Goal: Task Accomplishment & Management: Manage account settings

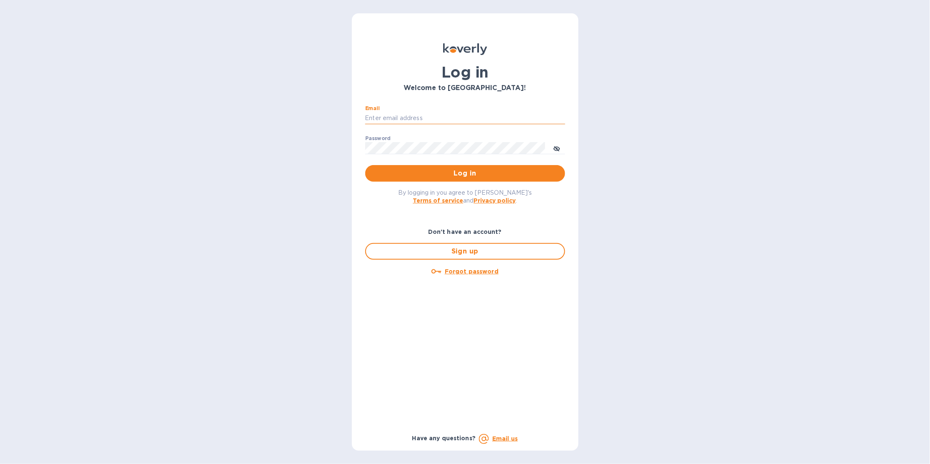
click at [514, 119] on input "Email" at bounding box center [465, 118] width 200 height 12
type input "sballen@koverly.com"
click at [524, 172] on span "Log in" at bounding box center [465, 173] width 187 height 10
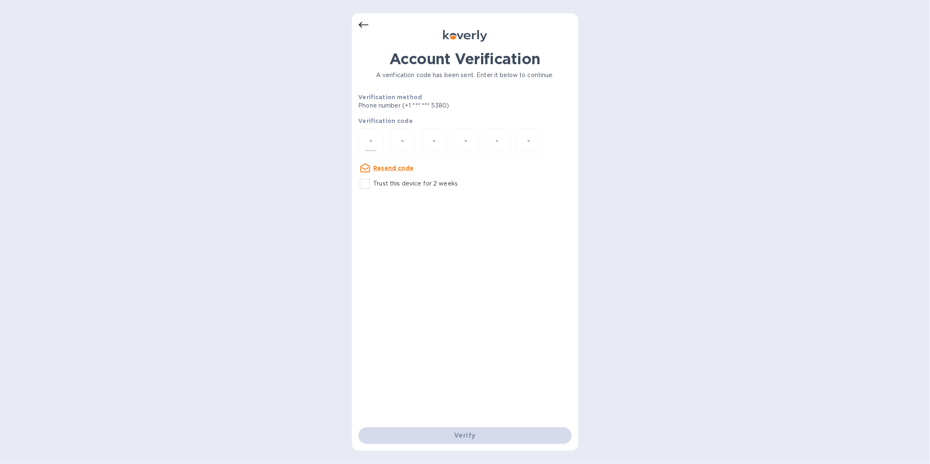
drag, startPoint x: 354, startPoint y: 144, endPoint x: 362, endPoint y: 141, distance: 8.3
click at [355, 143] on div "Account Verification A verification code has been sent. Enter it below to conti…" at bounding box center [465, 231] width 227 height 437
click at [364, 141] on div at bounding box center [371, 143] width 25 height 30
type input "7"
type input "5"
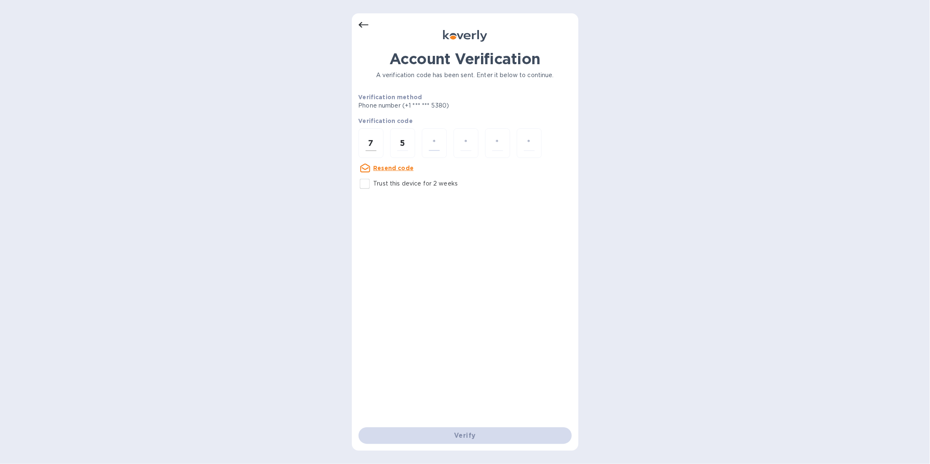
type input "1"
type input "2"
type input "7"
type input "5"
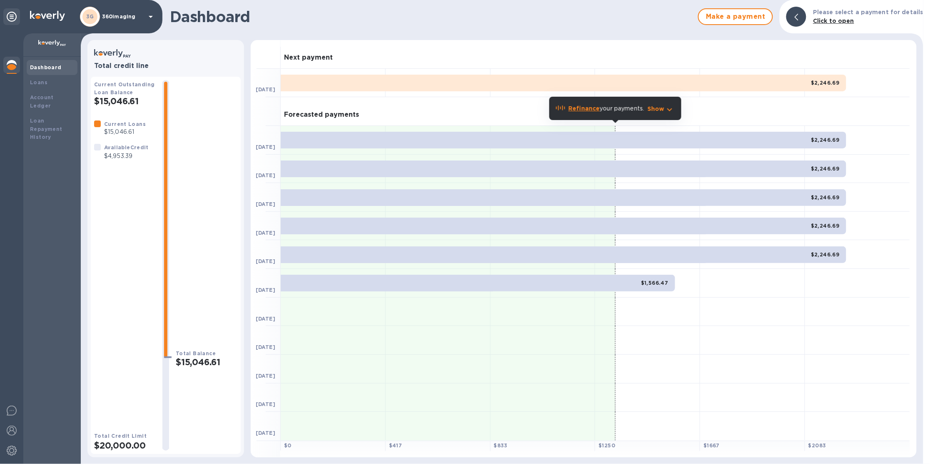
click at [130, 16] on p "360imaging" at bounding box center [123, 17] width 42 height 6
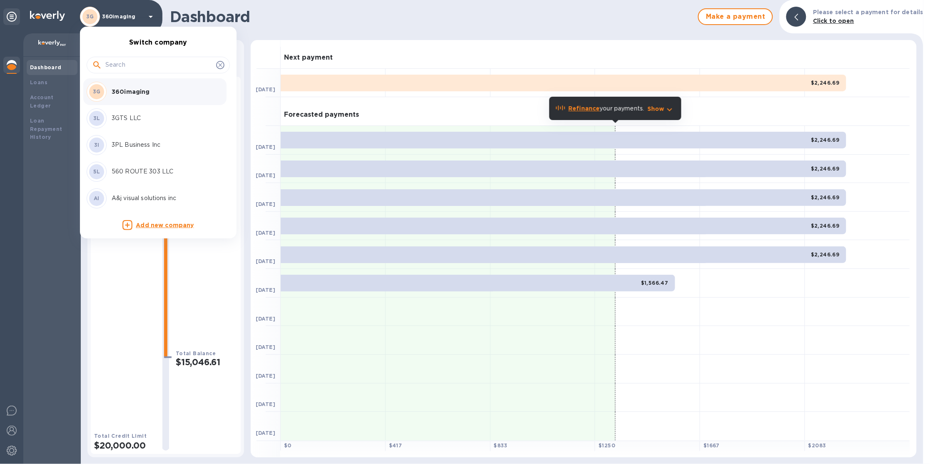
click at [137, 67] on input "text" at bounding box center [158, 65] width 107 height 12
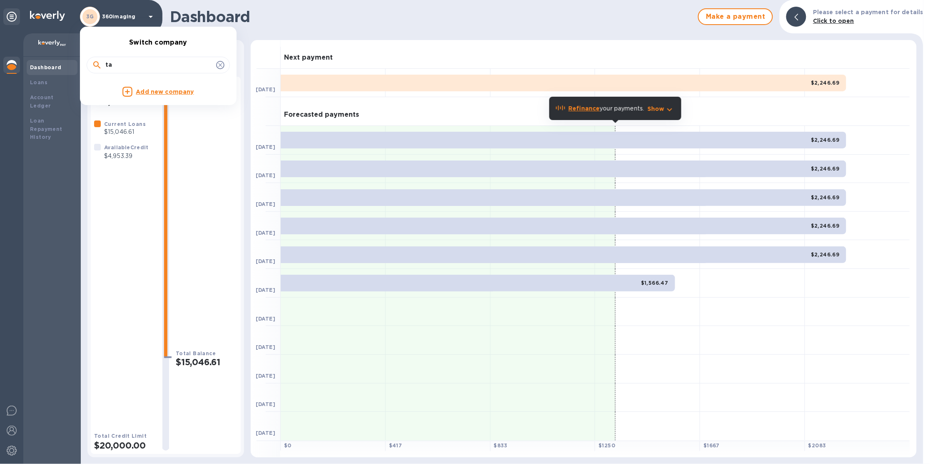
type input "t"
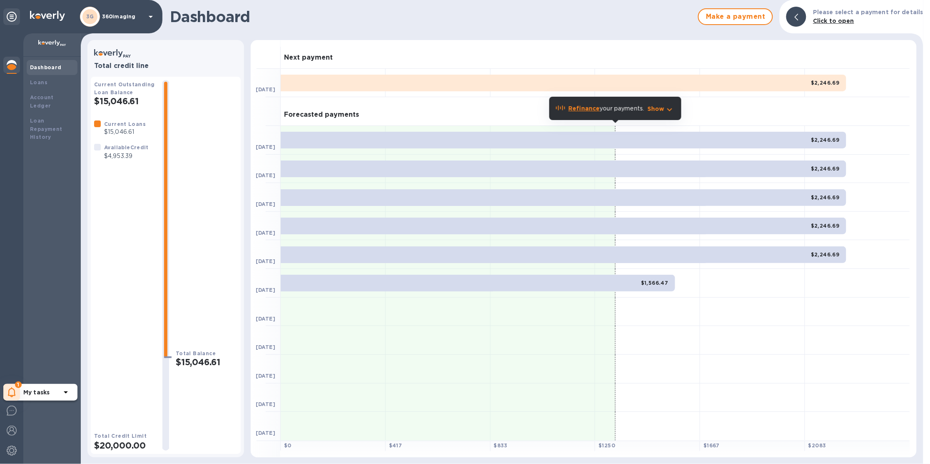
click at [8, 392] on icon at bounding box center [12, 392] width 8 height 10
click at [65, 365] on p "You have pending companies." at bounding box center [66, 366] width 86 height 9
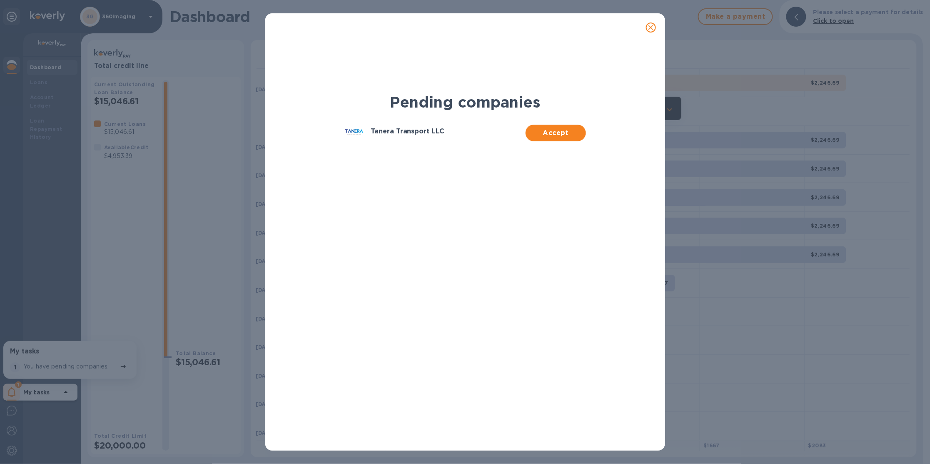
click at [549, 123] on div "Accept" at bounding box center [556, 131] width 60 height 20
click at [556, 125] on button "Accept" at bounding box center [556, 133] width 60 height 17
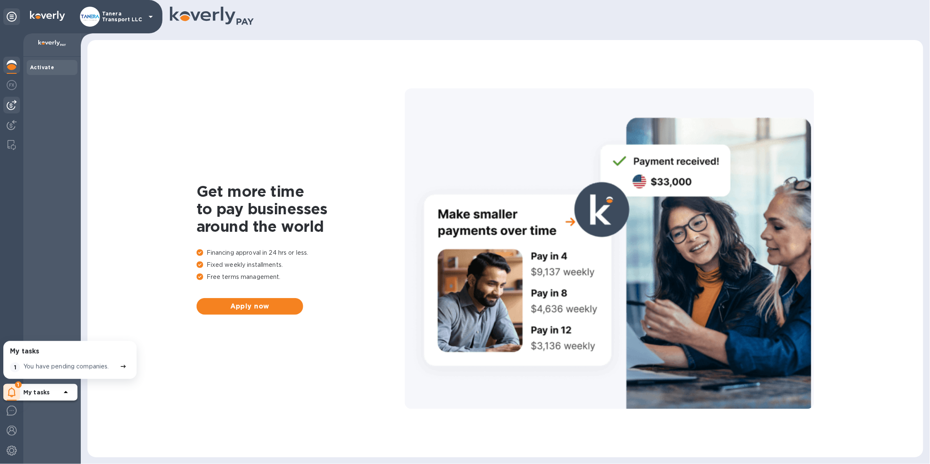
click at [14, 103] on img at bounding box center [12, 105] width 10 height 10
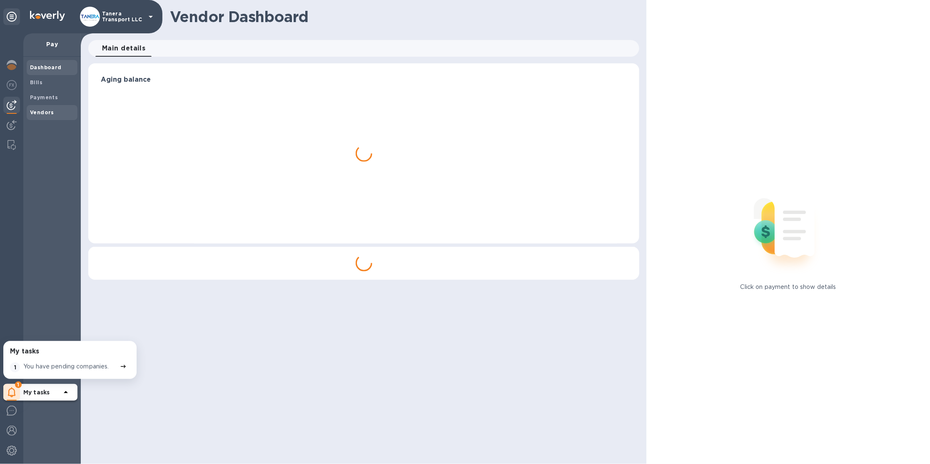
click at [50, 115] on b "Vendors" at bounding box center [42, 112] width 24 height 6
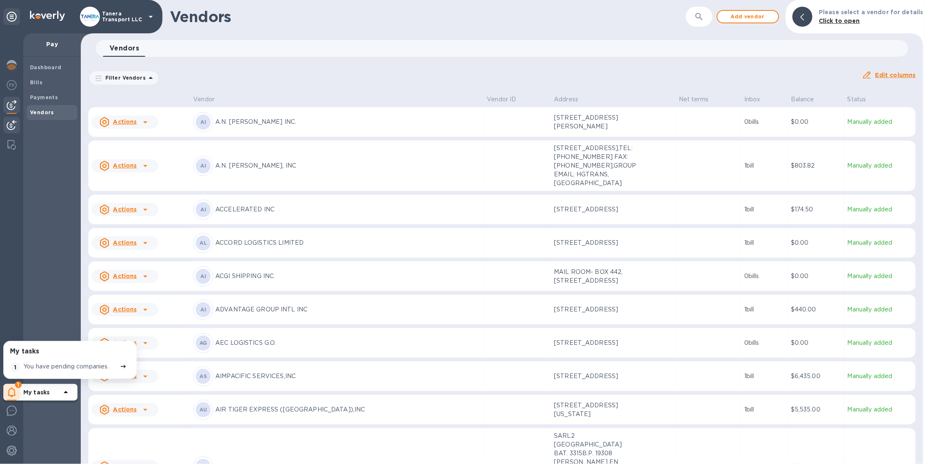
click at [11, 122] on img at bounding box center [12, 125] width 10 height 10
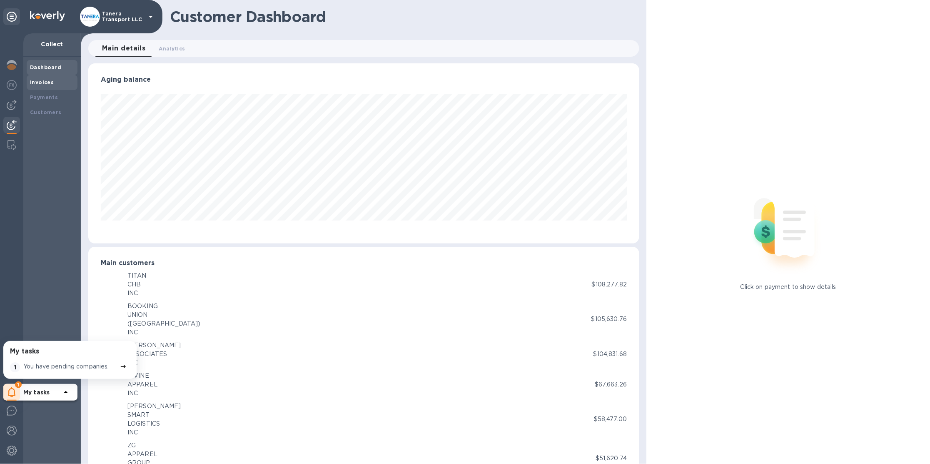
scroll to position [416307, 415938]
click at [45, 86] on div "Invoices" at bounding box center [52, 82] width 51 height 15
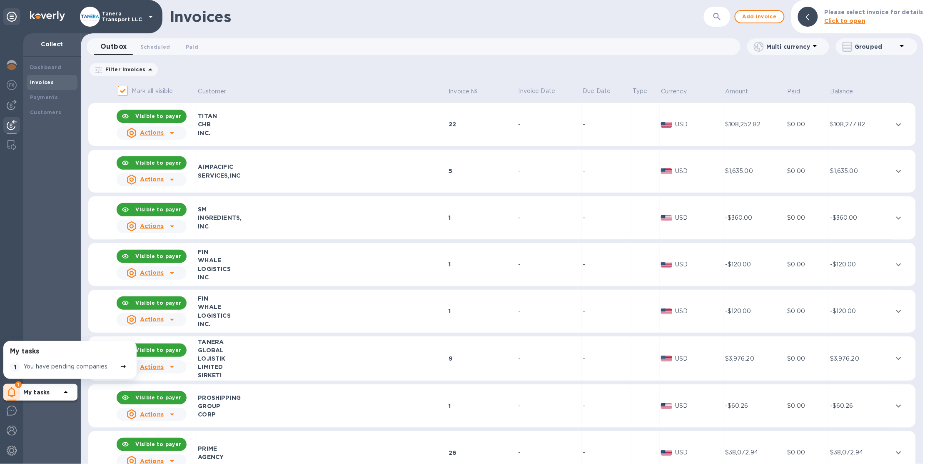
click at [517, 138] on td "-" at bounding box center [549, 124] width 65 height 43
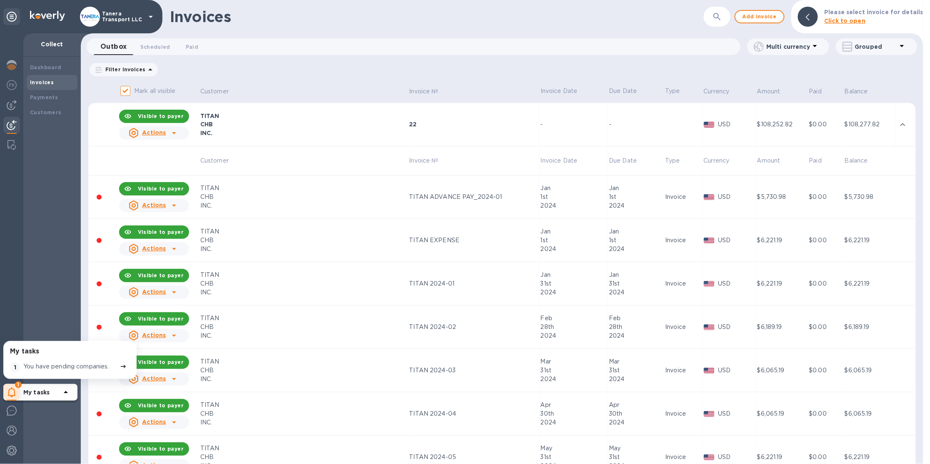
click at [478, 153] on td "Invoice №" at bounding box center [473, 160] width 131 height 29
click at [702, 129] on div "USD" at bounding box center [729, 124] width 54 height 12
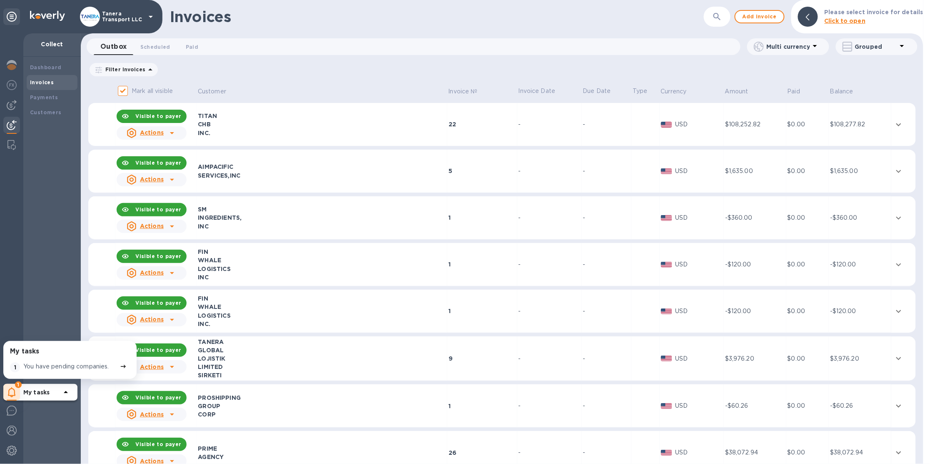
click at [676, 130] on td "USD" at bounding box center [692, 124] width 64 height 43
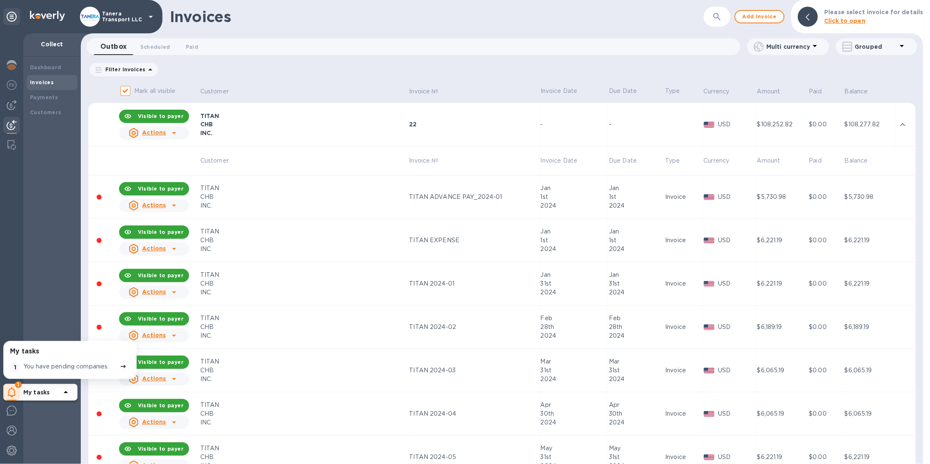
click at [873, 47] on p "Grouped" at bounding box center [876, 46] width 42 height 8
click at [872, 65] on li "Separate all invoices" at bounding box center [878, 68] width 85 height 27
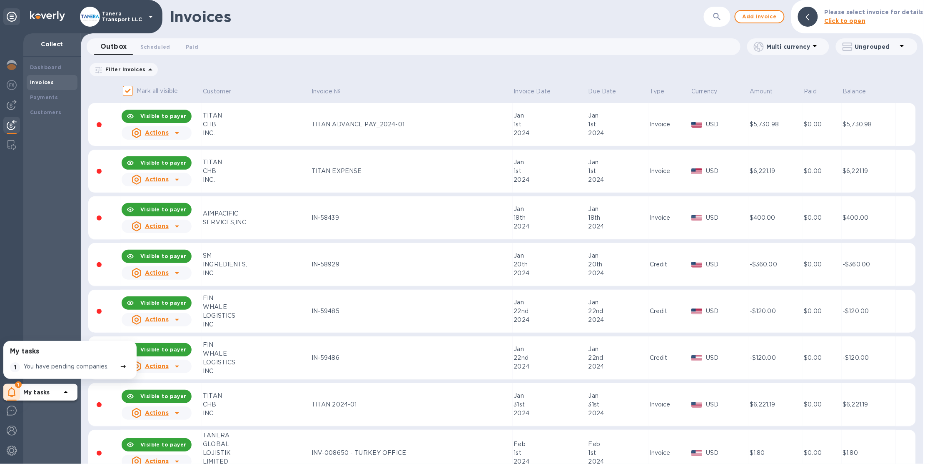
click at [765, 127] on div "$5,730.98" at bounding box center [776, 124] width 52 height 9
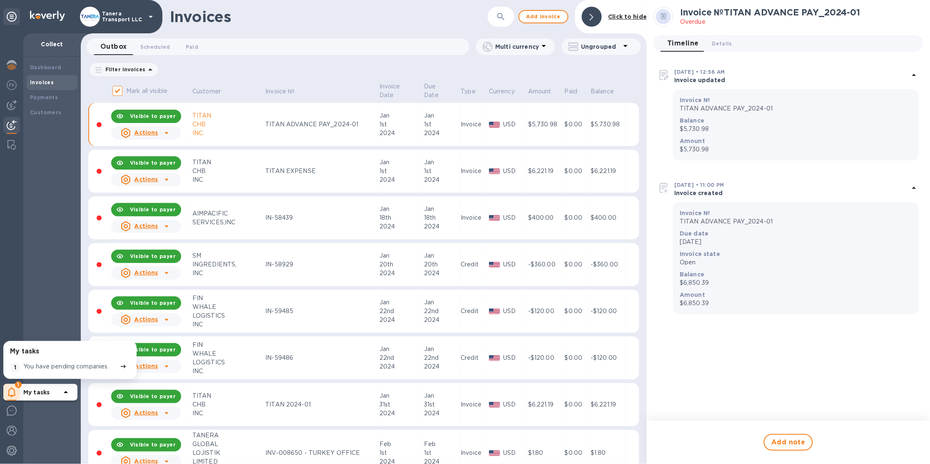
click at [730, 95] on div "Invoice № TITAN ADVANCE PAY_2024-01" at bounding box center [796, 104] width 236 height 20
click at [746, 130] on p "$5,730.98" at bounding box center [796, 129] width 233 height 9
click at [717, 42] on span "Details 0" at bounding box center [722, 43] width 20 height 9
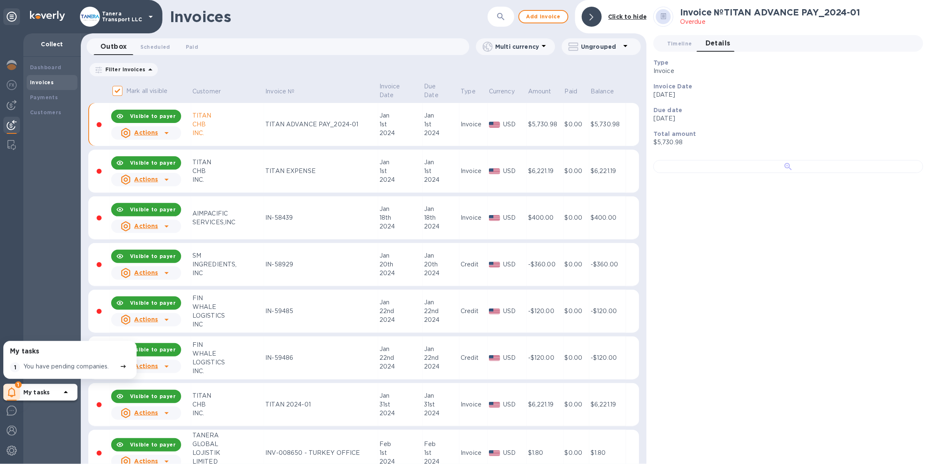
scroll to position [2, 0]
click at [132, 17] on p "Tanera Transport LLC" at bounding box center [123, 17] width 42 height 12
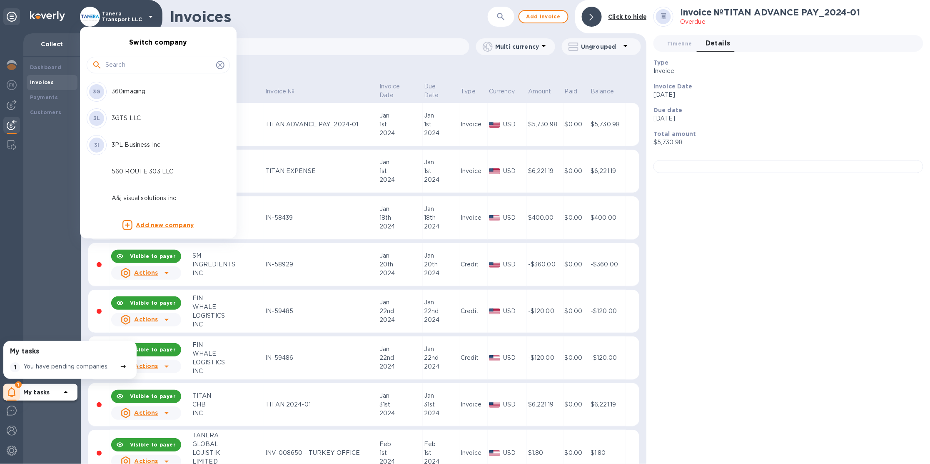
click at [124, 65] on input "text" at bounding box center [158, 65] width 107 height 12
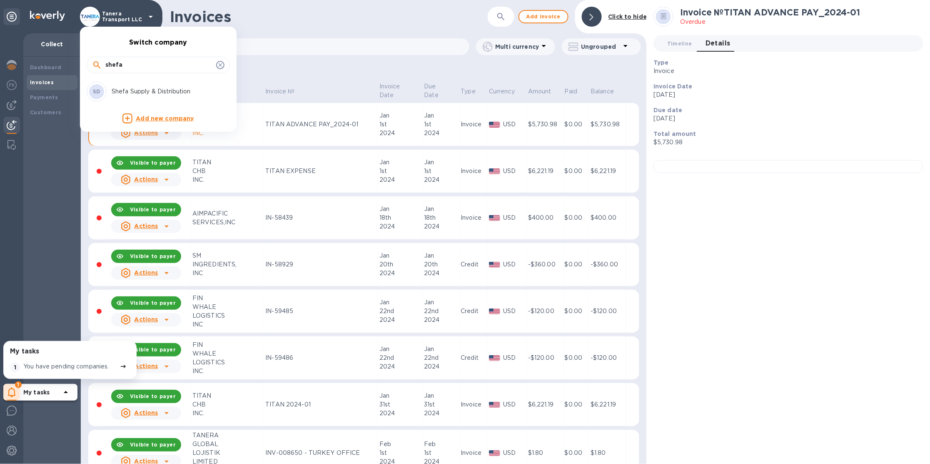
type input "shefa"
click at [135, 90] on p "Shefa Supply & Distribution" at bounding box center [164, 91] width 105 height 9
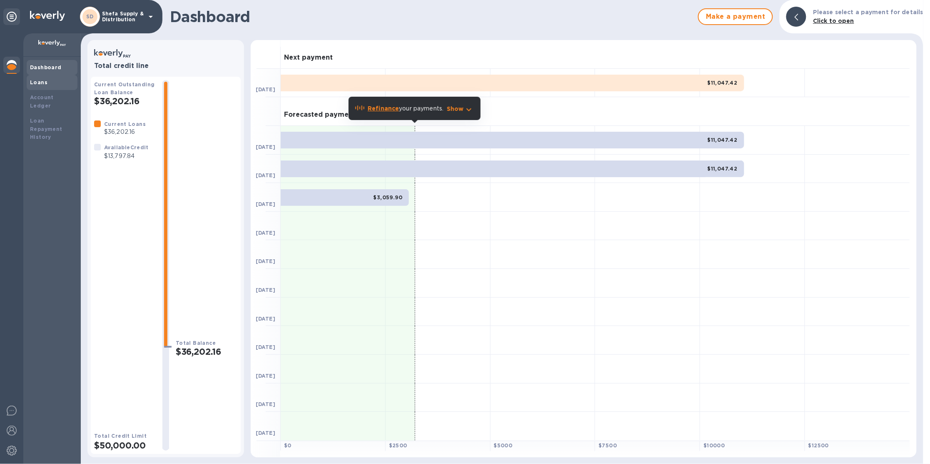
click at [40, 84] on b "Loans" at bounding box center [38, 82] width 17 height 6
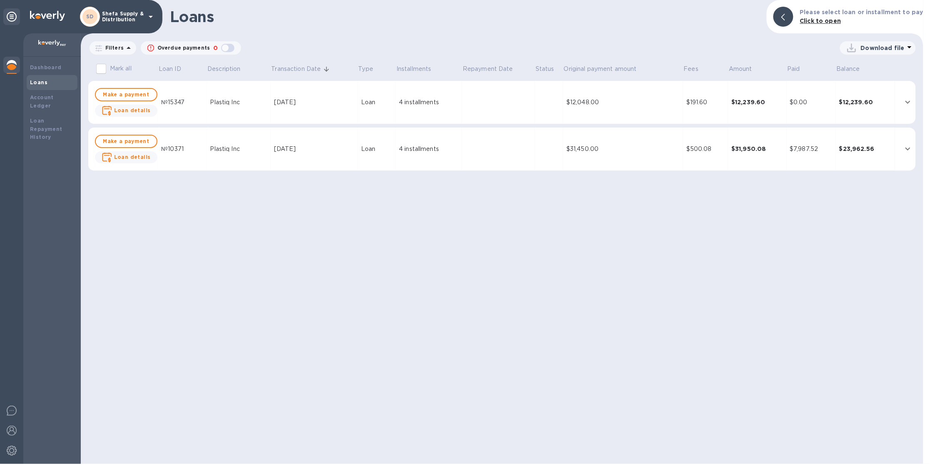
click at [522, 94] on td at bounding box center [498, 102] width 73 height 43
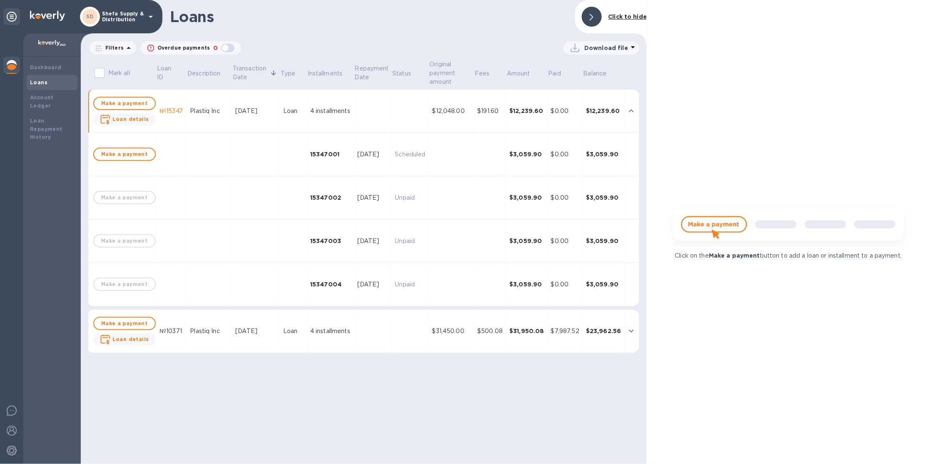
click at [522, 94] on td "$12,239.60" at bounding box center [527, 111] width 42 height 43
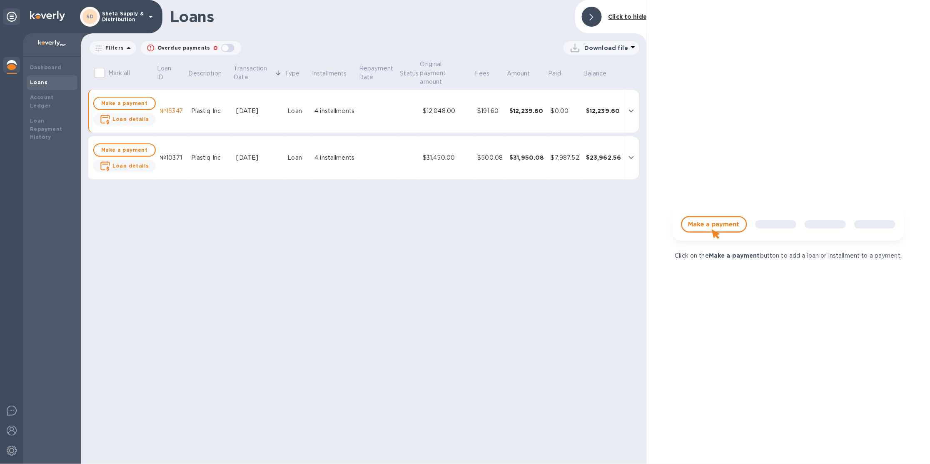
click at [22, 67] on div at bounding box center [11, 248] width 23 height 430
click at [10, 66] on img at bounding box center [12, 65] width 10 height 10
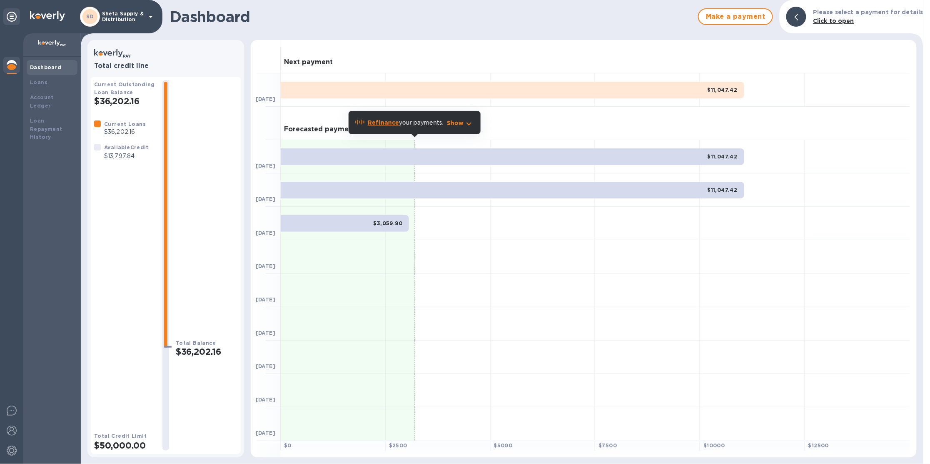
click at [471, 124] on icon "button" at bounding box center [469, 124] width 10 height 10
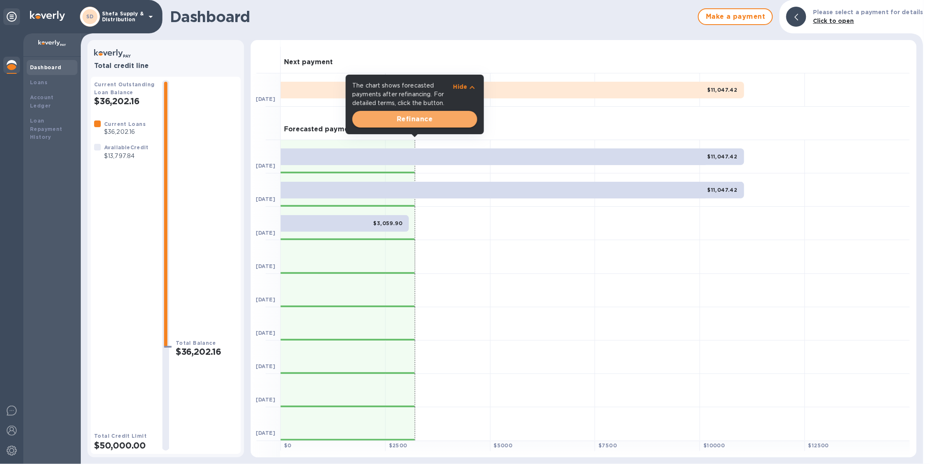
click at [409, 124] on button "Refinance" at bounding box center [414, 119] width 125 height 17
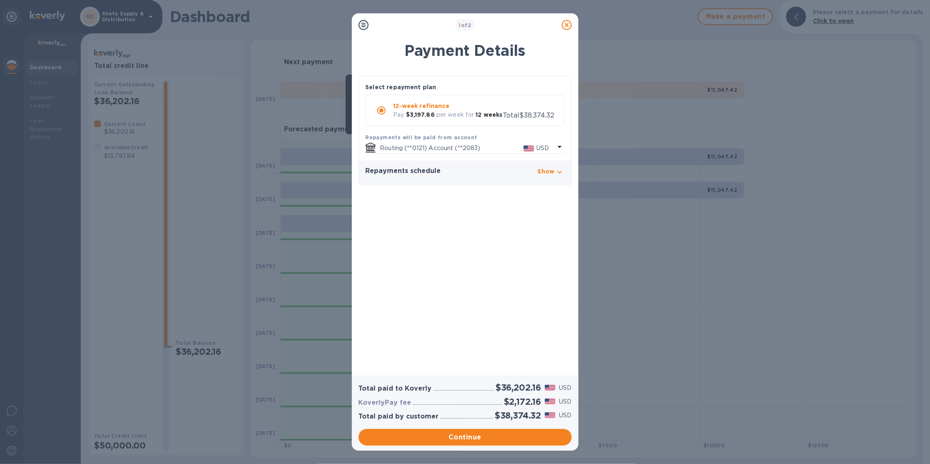
click at [568, 24] on icon at bounding box center [567, 25] width 10 height 10
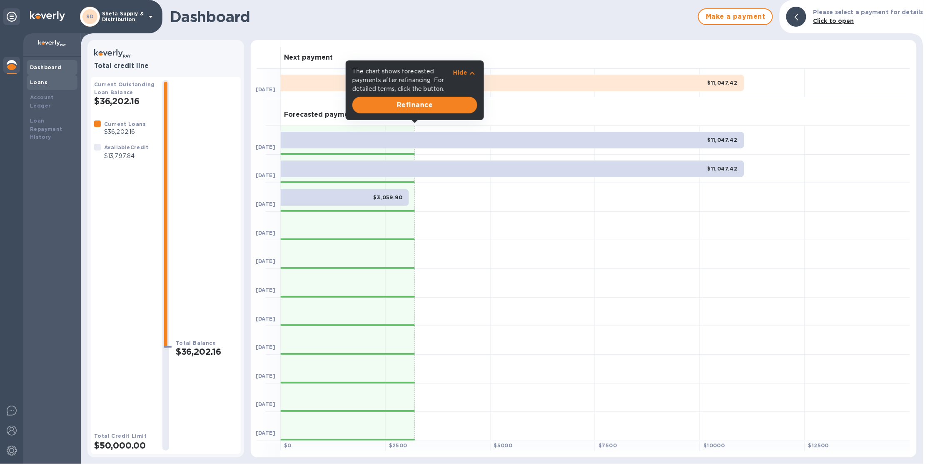
click at [57, 87] on div "Loans" at bounding box center [52, 82] width 51 height 15
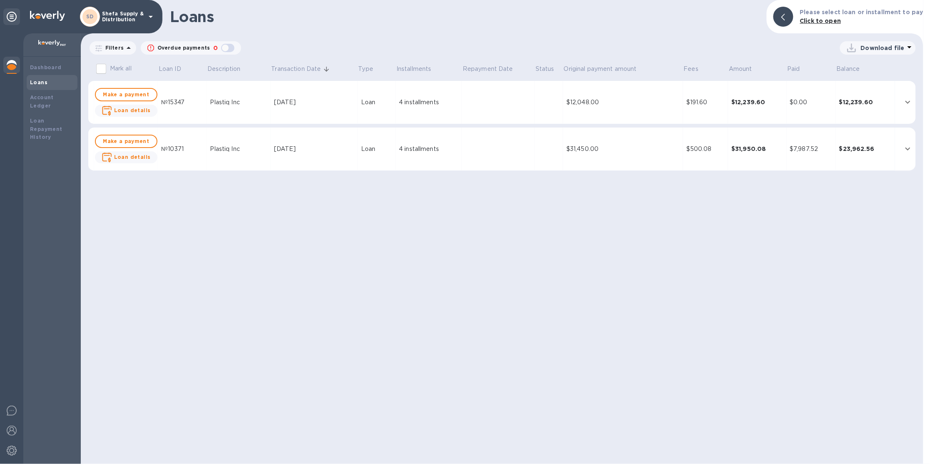
click at [705, 152] on div "$500.08" at bounding box center [705, 149] width 38 height 9
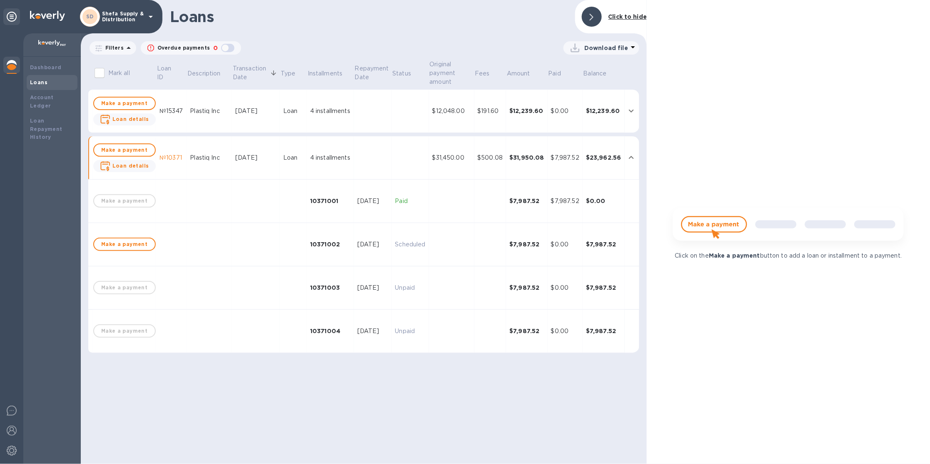
click at [57, 83] on div "Loans" at bounding box center [52, 82] width 44 height 8
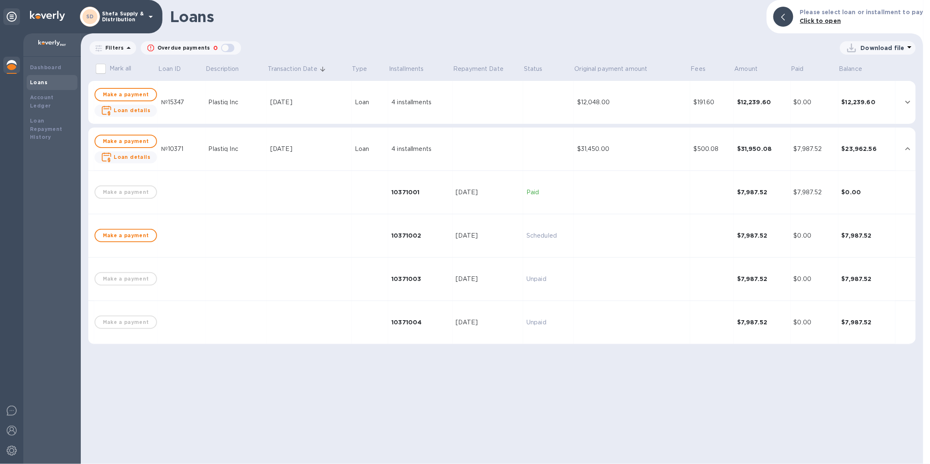
click at [481, 105] on td at bounding box center [488, 102] width 71 height 43
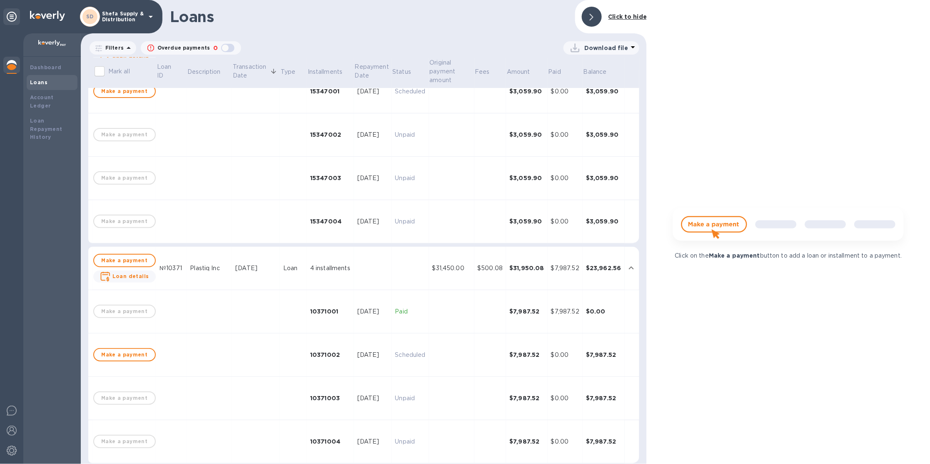
scroll to position [69, 0]
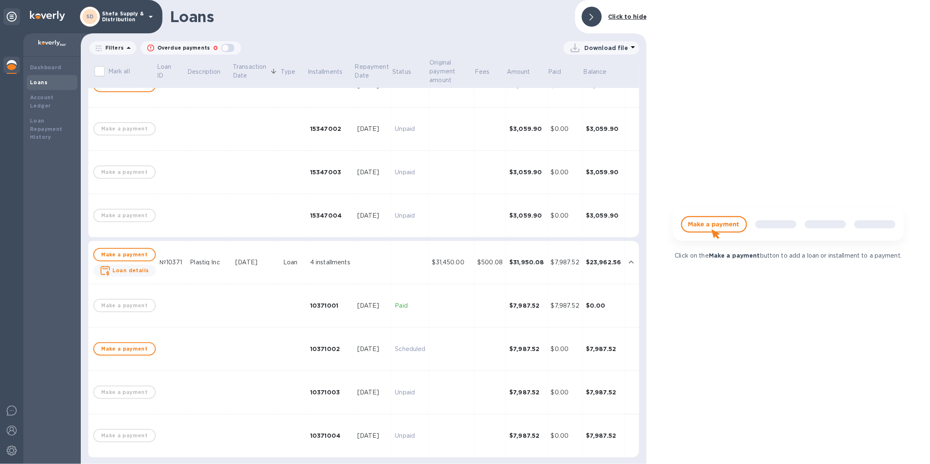
click at [48, 78] on div "Loans" at bounding box center [52, 82] width 44 height 8
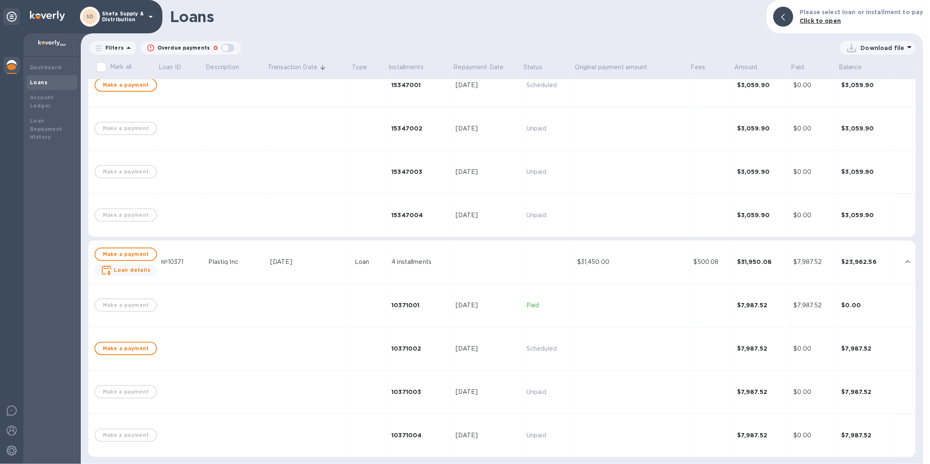
scroll to position [60, 0]
click at [15, 65] on img at bounding box center [12, 65] width 10 height 10
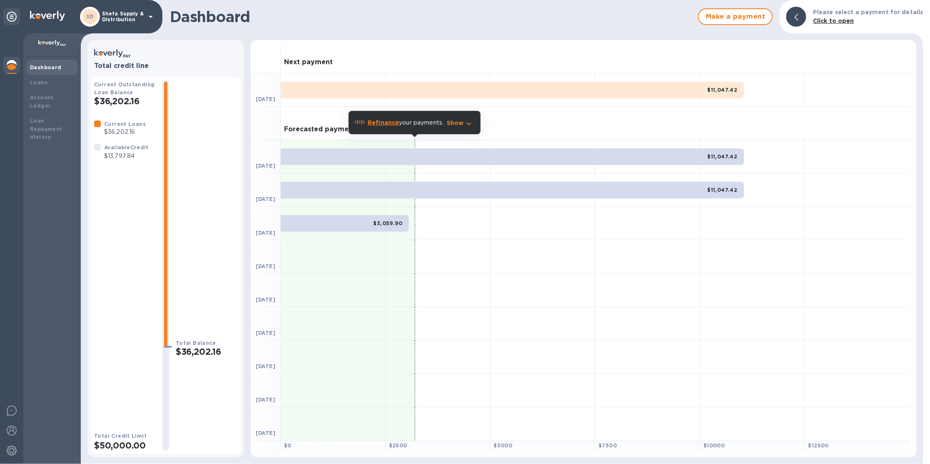
click at [371, 120] on b "Refinance" at bounding box center [383, 122] width 31 height 7
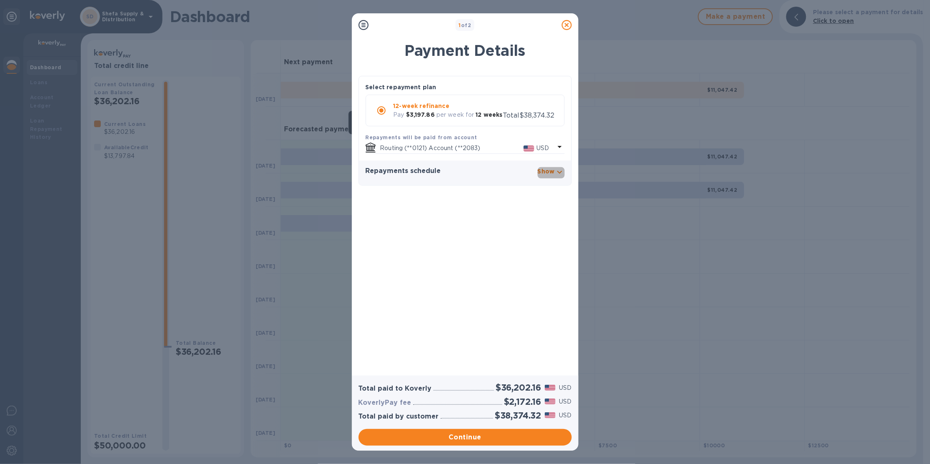
click at [548, 171] on p "Show" at bounding box center [546, 171] width 17 height 8
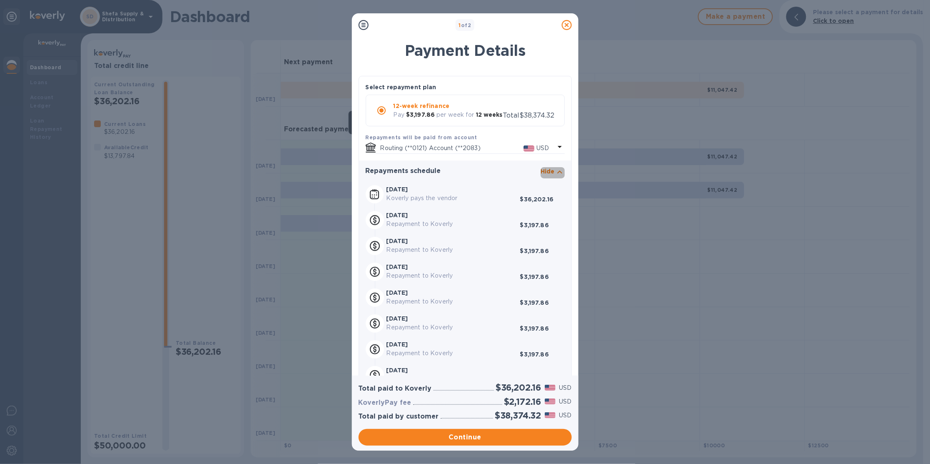
click at [545, 175] on p "Hide" at bounding box center [548, 171] width 14 height 8
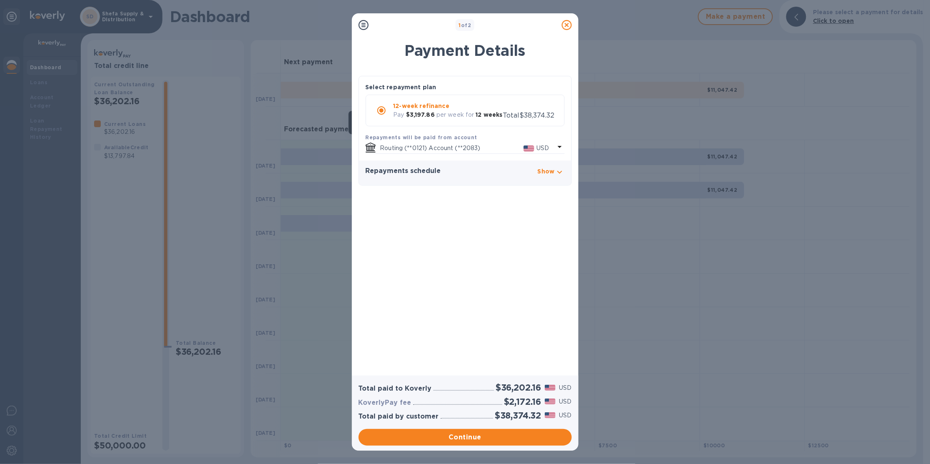
click at [549, 170] on p "Show" at bounding box center [546, 171] width 17 height 8
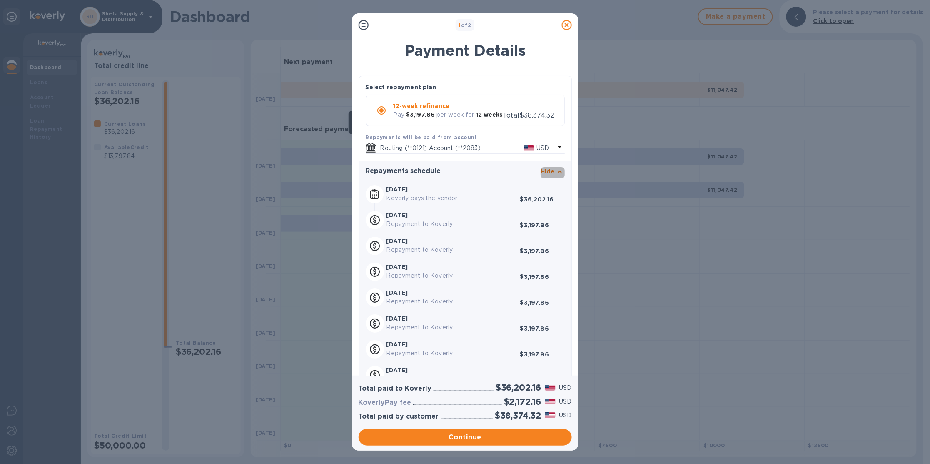
click at [555, 177] on icon "button" at bounding box center [560, 172] width 10 height 10
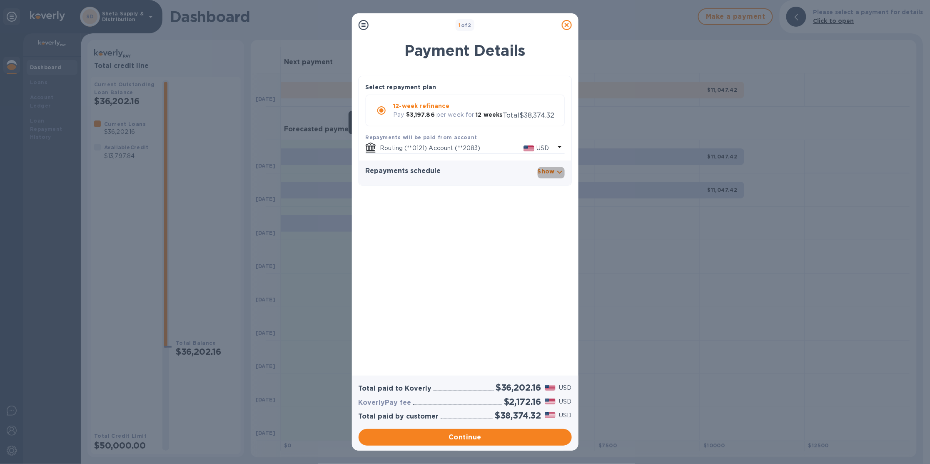
click at [549, 174] on p "Show" at bounding box center [546, 171] width 17 height 8
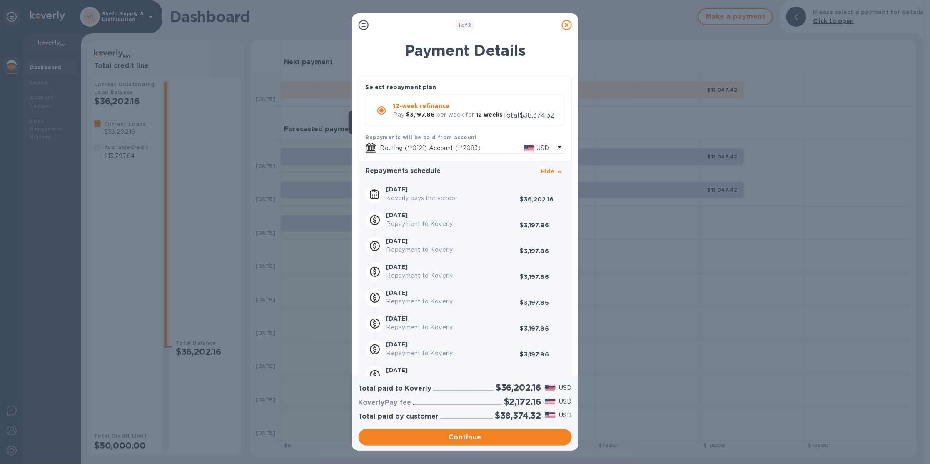
click at [550, 175] on div "Repayments schedule Hide September 10, 2025 Koverly pays the vendor $36,202.16 …" at bounding box center [465, 343] width 212 height 367
click at [549, 175] on p "Hide" at bounding box center [548, 171] width 14 height 8
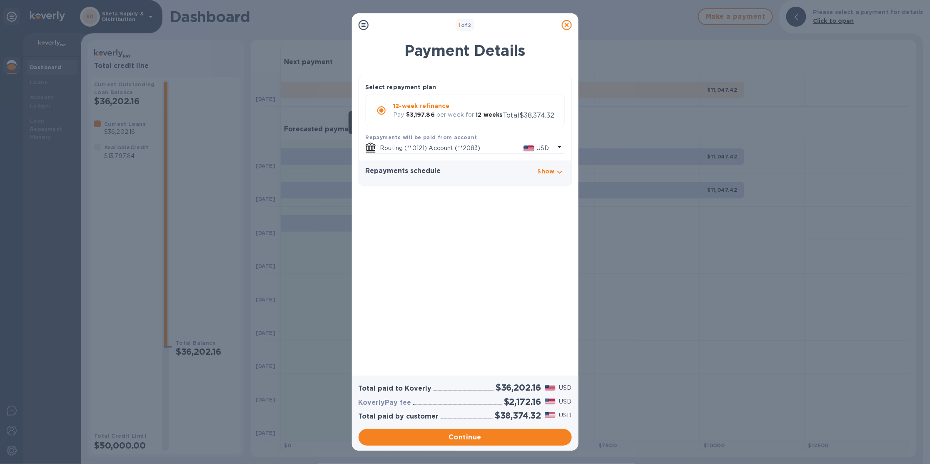
click at [556, 170] on icon "button" at bounding box center [560, 172] width 10 height 10
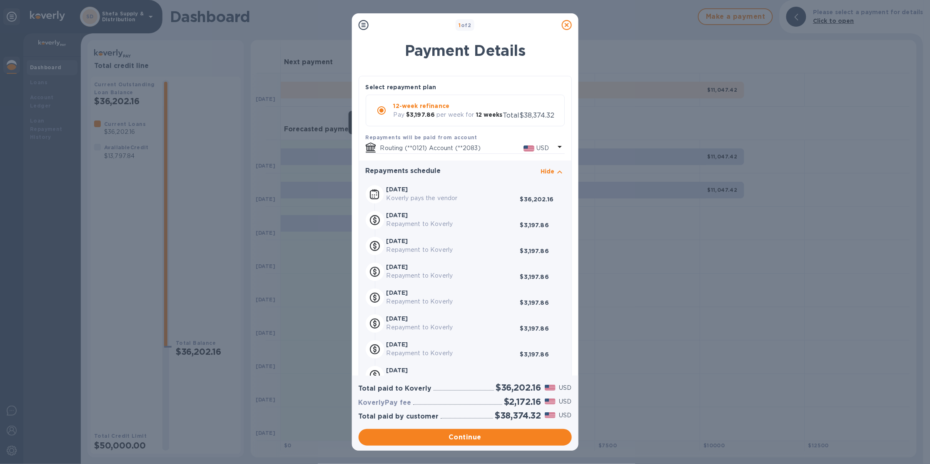
click at [569, 22] on icon at bounding box center [567, 25] width 10 height 10
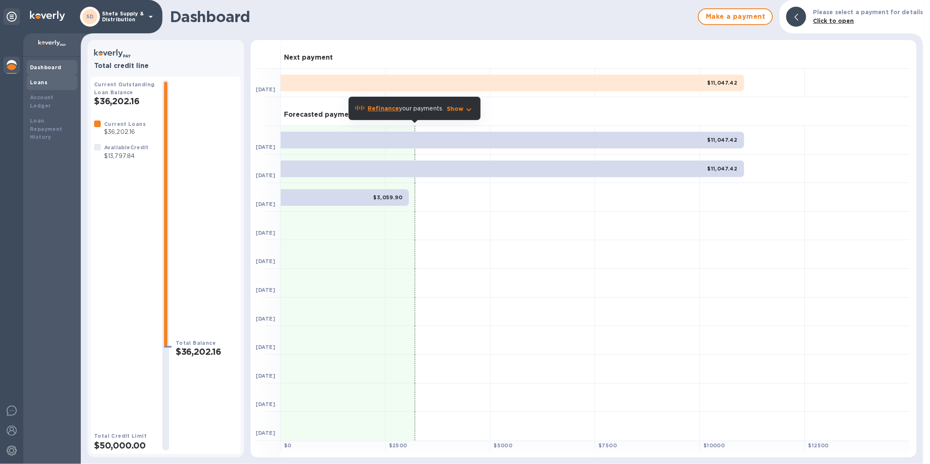
click at [30, 80] on b "Loans" at bounding box center [38, 82] width 17 height 6
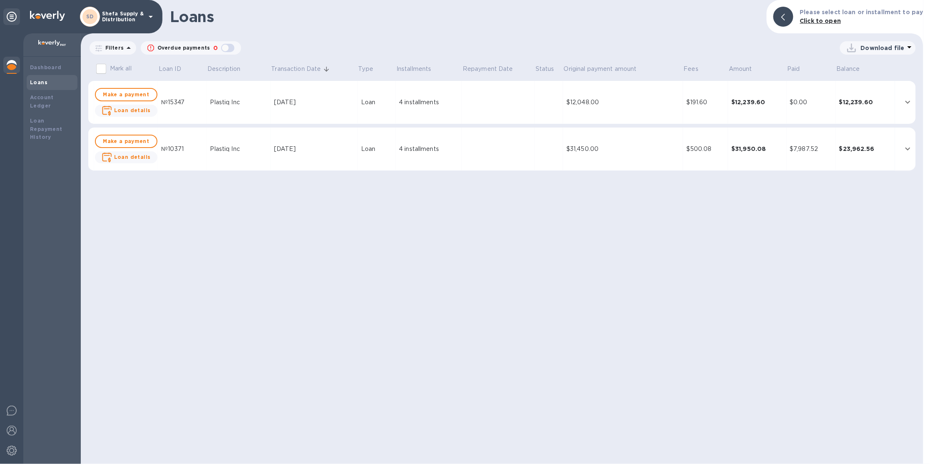
drag, startPoint x: 8, startPoint y: 71, endPoint x: 12, endPoint y: 68, distance: 5.1
click at [9, 70] on div at bounding box center [11, 66] width 17 height 18
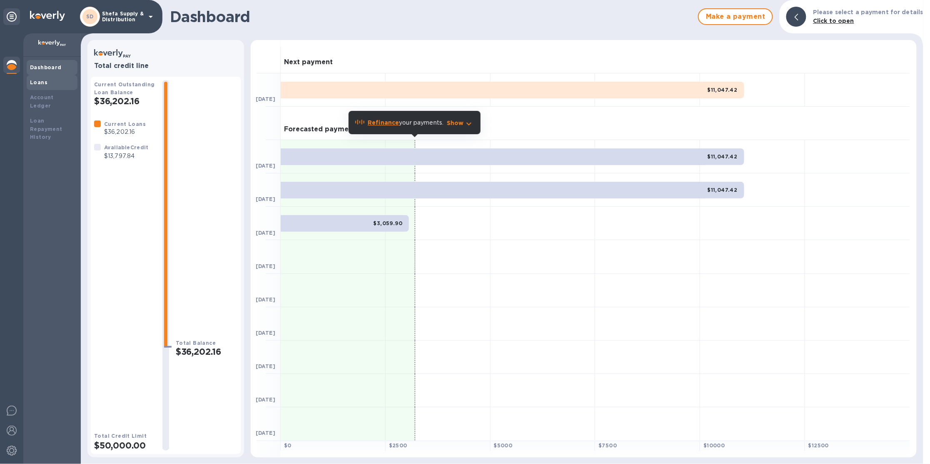
click at [30, 83] on b "Loans" at bounding box center [38, 82] width 17 height 6
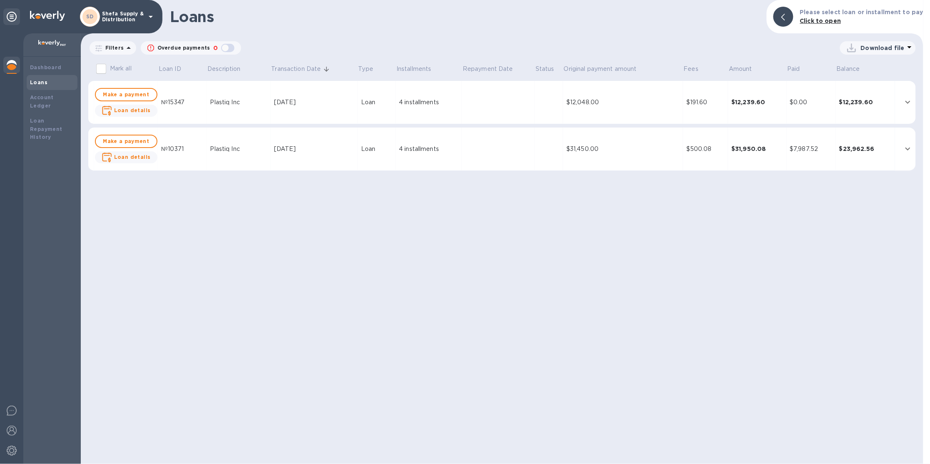
click at [12, 61] on img at bounding box center [12, 65] width 10 height 10
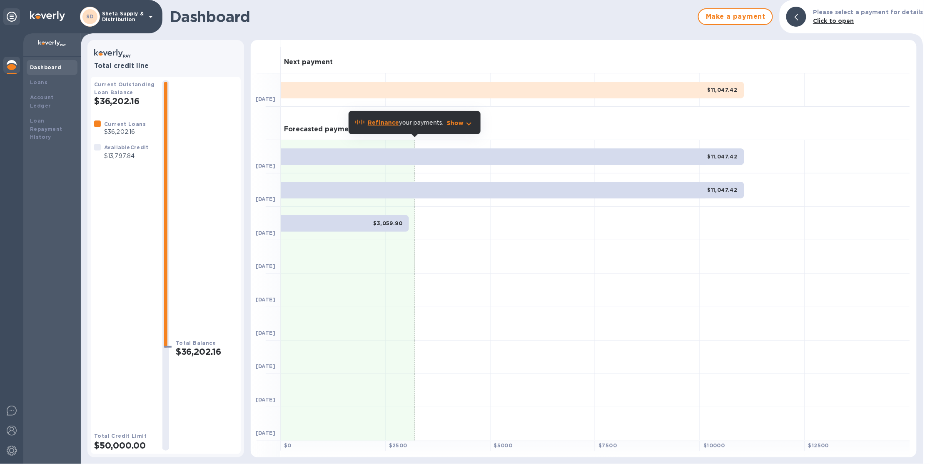
click at [146, 16] on icon at bounding box center [151, 17] width 10 height 10
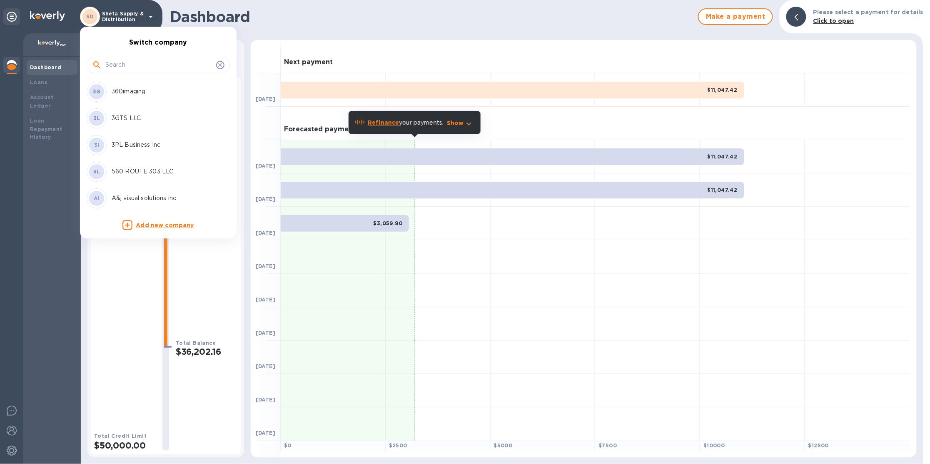
click at [170, 60] on input "text" at bounding box center [158, 65] width 107 height 12
type input "inn"
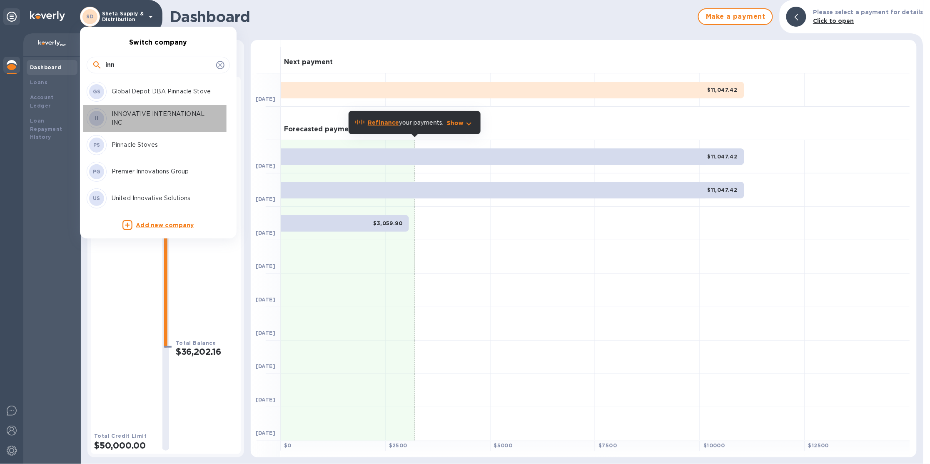
click at [192, 119] on p "INNOVATIVE INTERNATIONAL INC" at bounding box center [164, 118] width 105 height 17
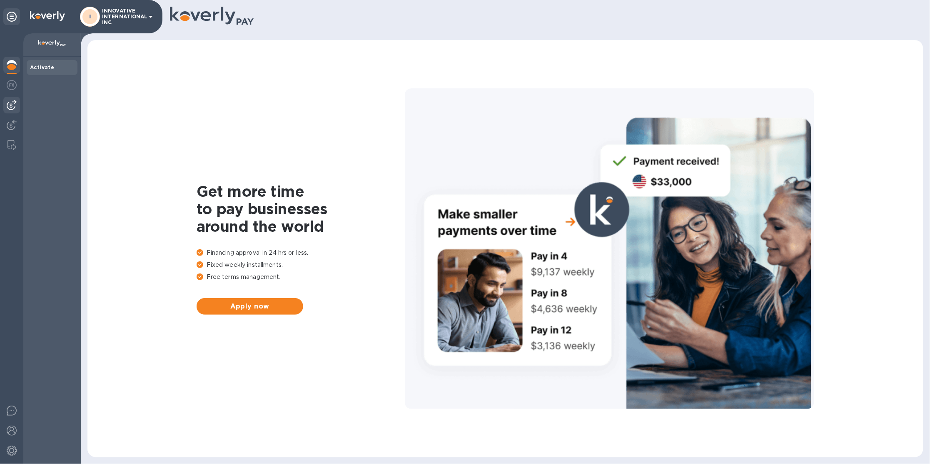
click at [18, 106] on div at bounding box center [11, 105] width 17 height 17
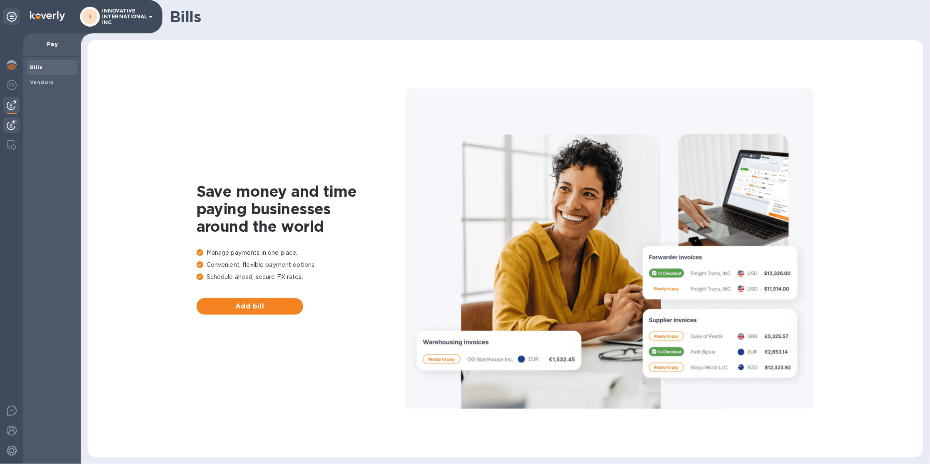
click at [12, 117] on div at bounding box center [11, 126] width 17 height 18
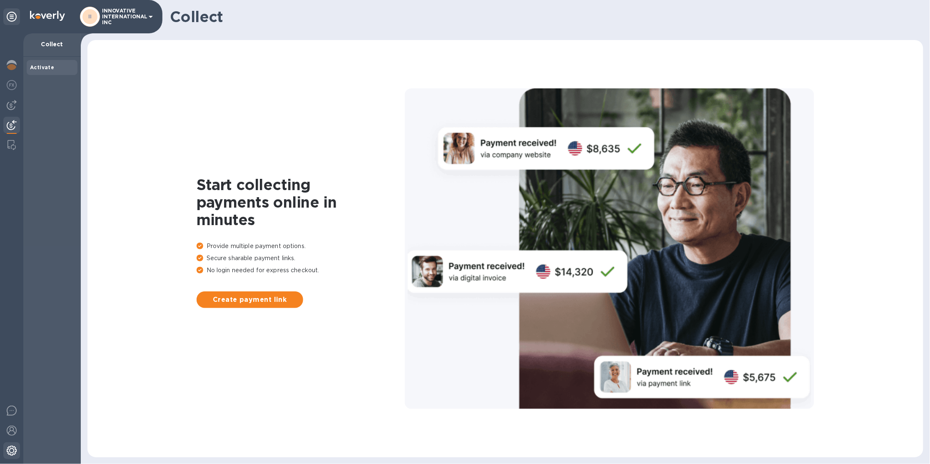
click at [13, 457] on div at bounding box center [11, 451] width 17 height 18
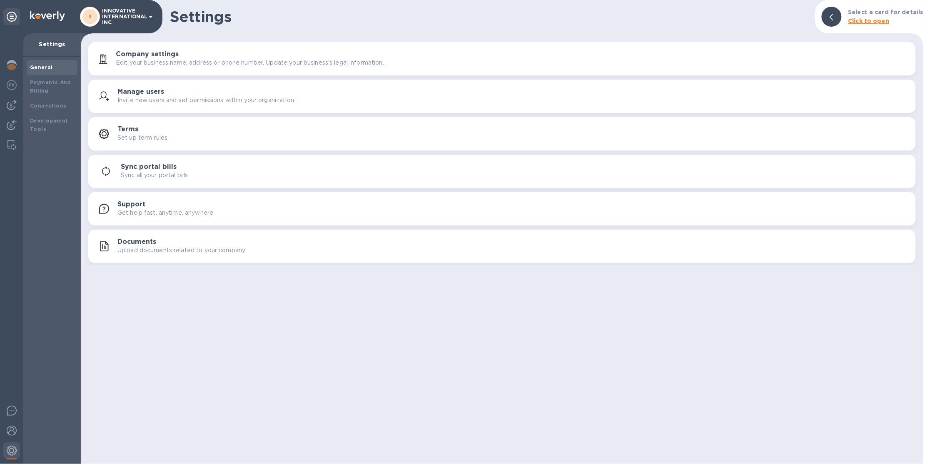
click at [130, 19] on p "INNOVATIVE INTERNATIONAL INC" at bounding box center [123, 16] width 42 height 17
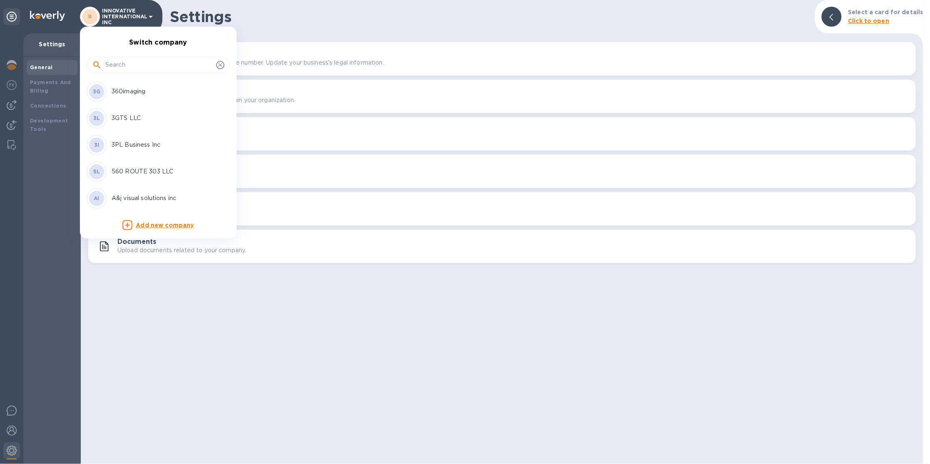
click at [131, 55] on div at bounding box center [158, 64] width 143 height 28
click at [137, 70] on input "text" at bounding box center [158, 65] width 107 height 12
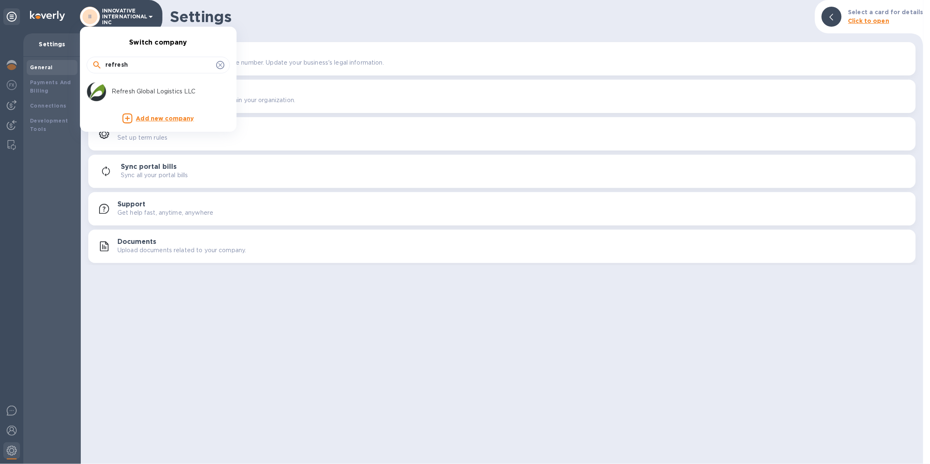
type input "refresh"
click at [140, 96] on p "Refresh Global Logistics LLC" at bounding box center [164, 91] width 105 height 9
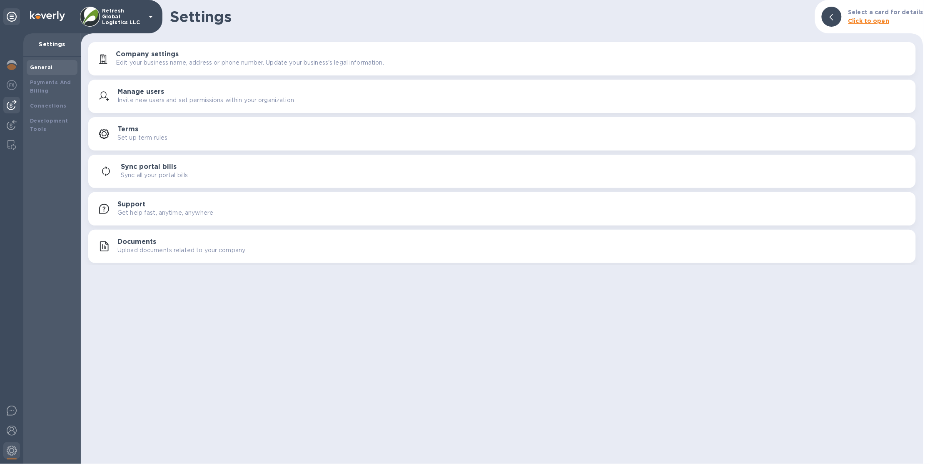
click at [12, 104] on img at bounding box center [12, 105] width 10 height 10
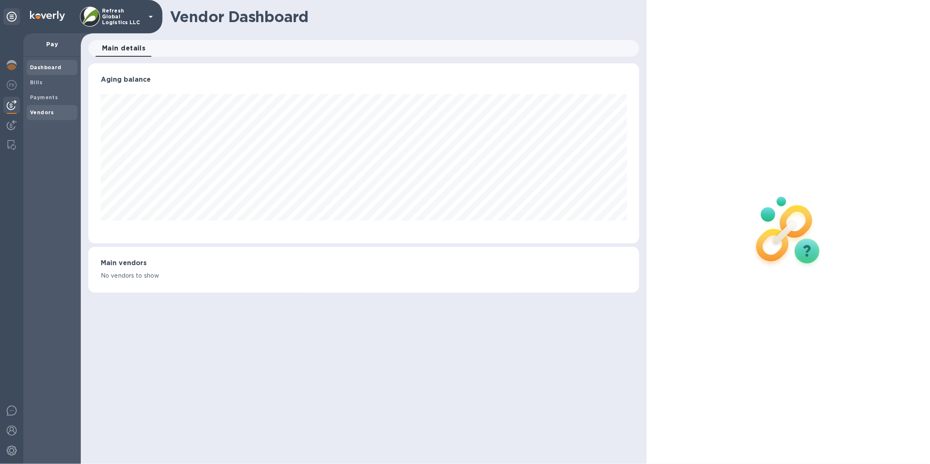
scroll to position [180, 551]
click at [31, 112] on b "Vendors" at bounding box center [42, 112] width 24 height 6
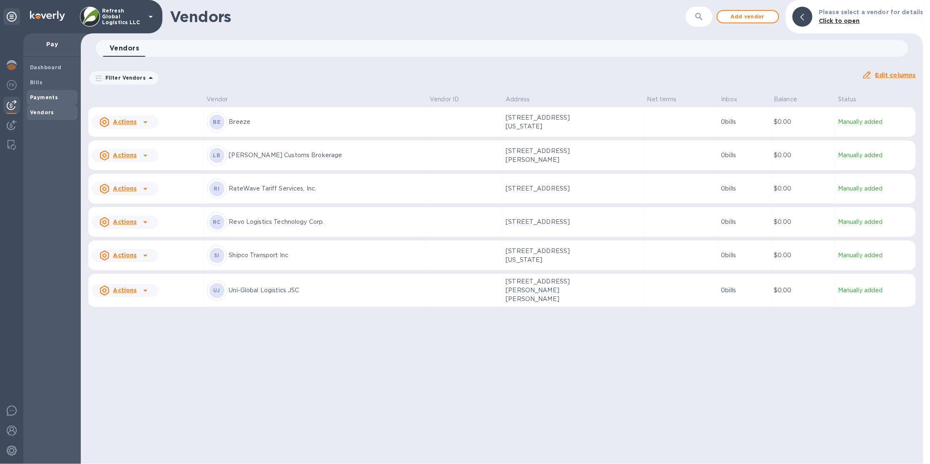
click at [39, 98] on b "Payments" at bounding box center [44, 97] width 28 height 6
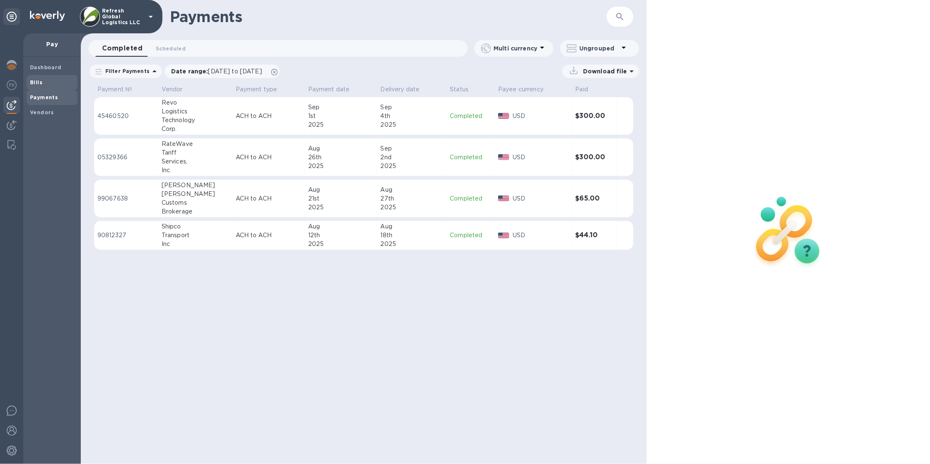
click at [40, 79] on b "Bills" at bounding box center [36, 82] width 12 height 6
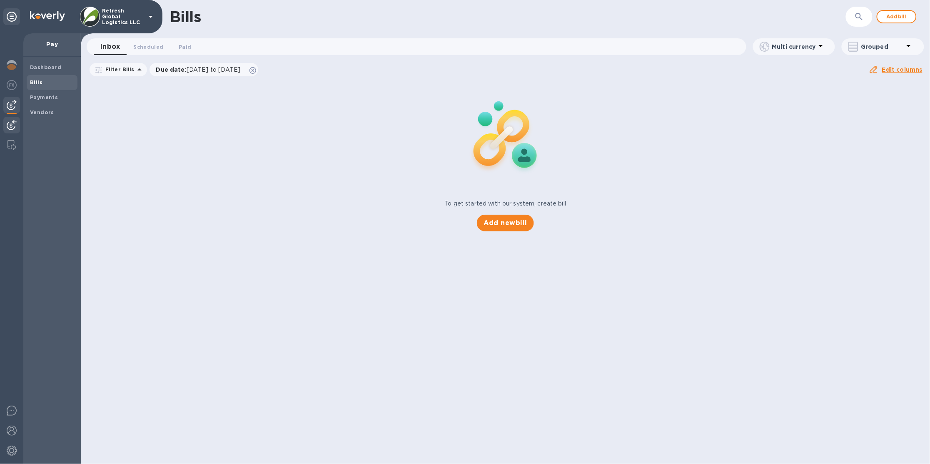
click at [14, 125] on img at bounding box center [12, 125] width 10 height 10
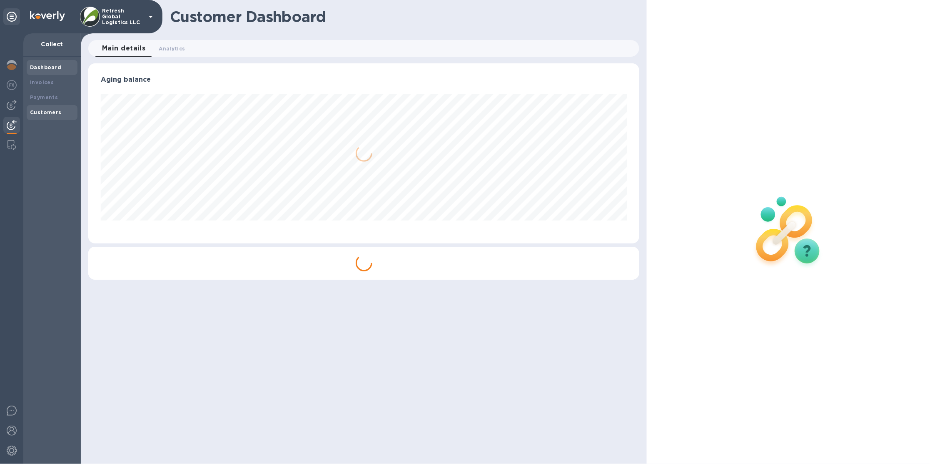
scroll to position [180, 551]
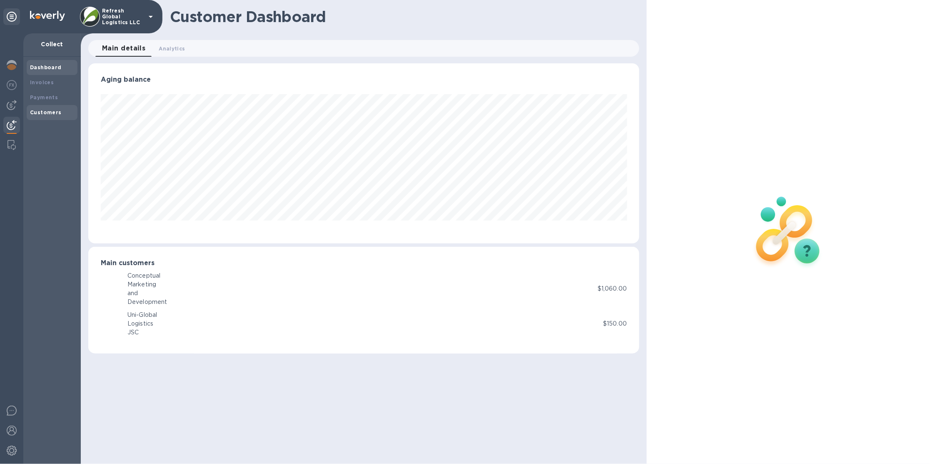
click at [48, 114] on b "Customers" at bounding box center [46, 112] width 32 height 6
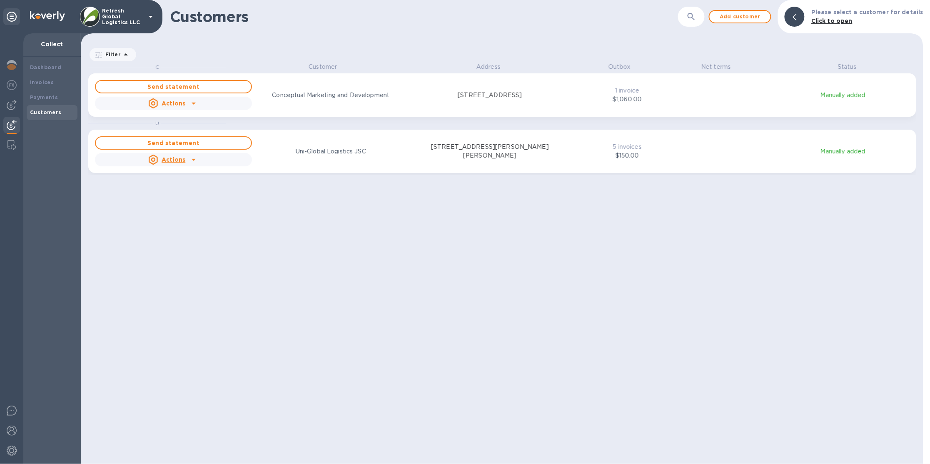
scroll to position [394, 840]
click at [142, 23] on div "Refresh Global Logistics LLC" at bounding box center [118, 17] width 76 height 20
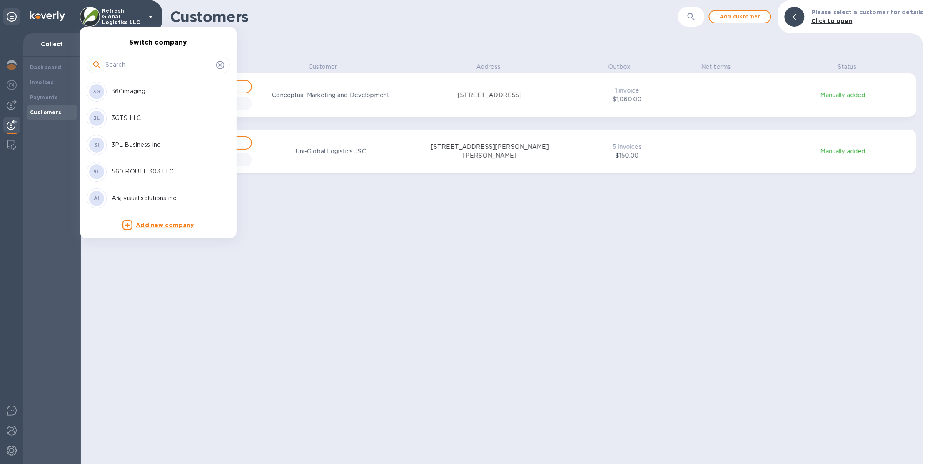
click at [137, 64] on input "text" at bounding box center [158, 65] width 107 height 12
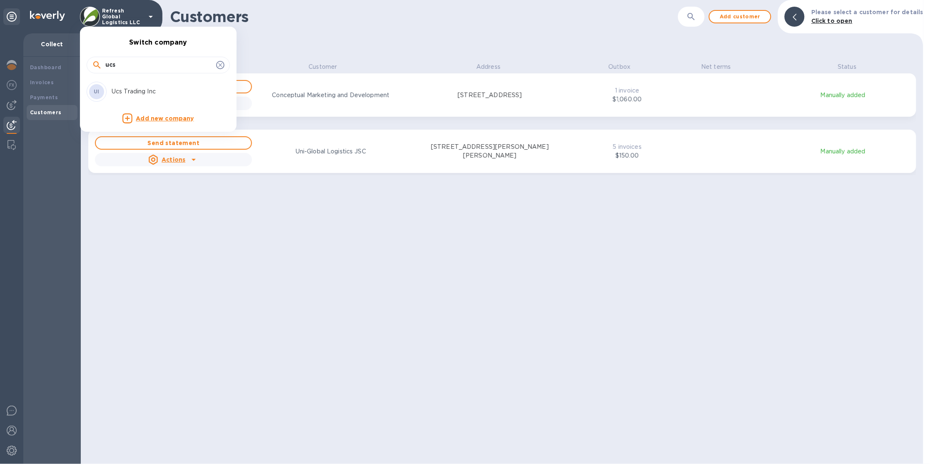
type input "ucs"
click at [157, 90] on p "Ucs Trading Inc" at bounding box center [164, 91] width 105 height 9
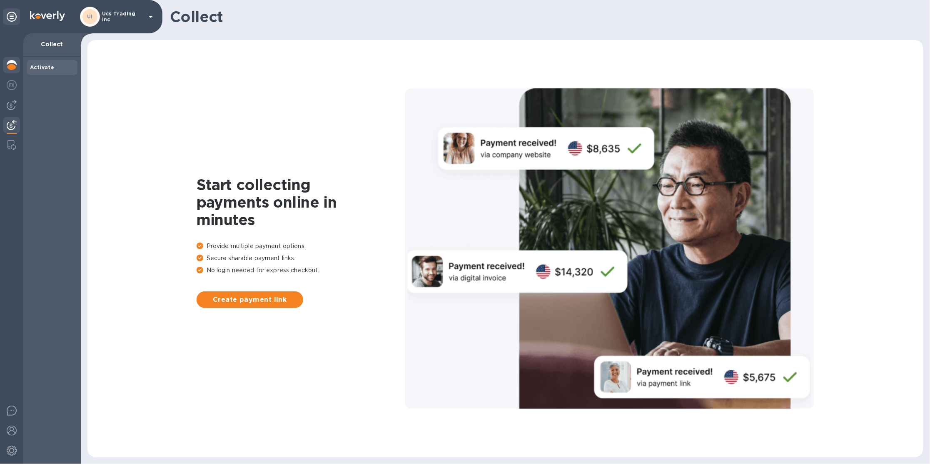
click at [13, 64] on img at bounding box center [12, 65] width 10 height 10
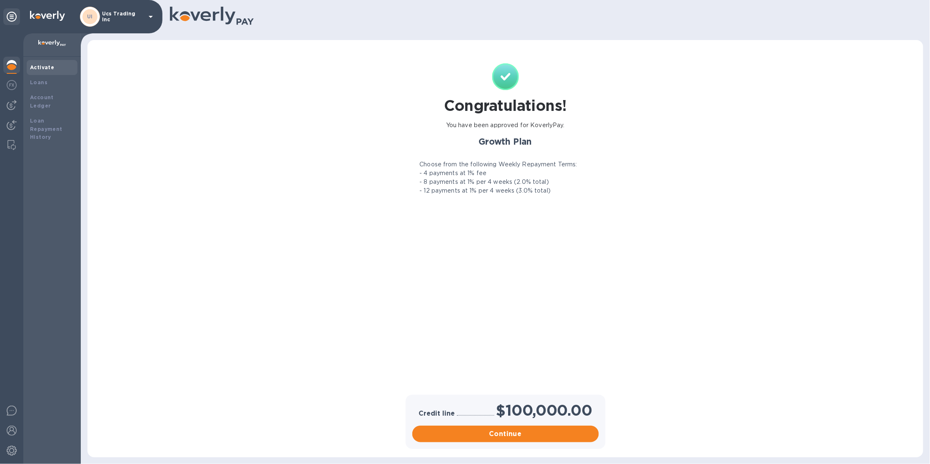
click at [117, 18] on p "Ucs Trading Inc" at bounding box center [123, 17] width 42 height 12
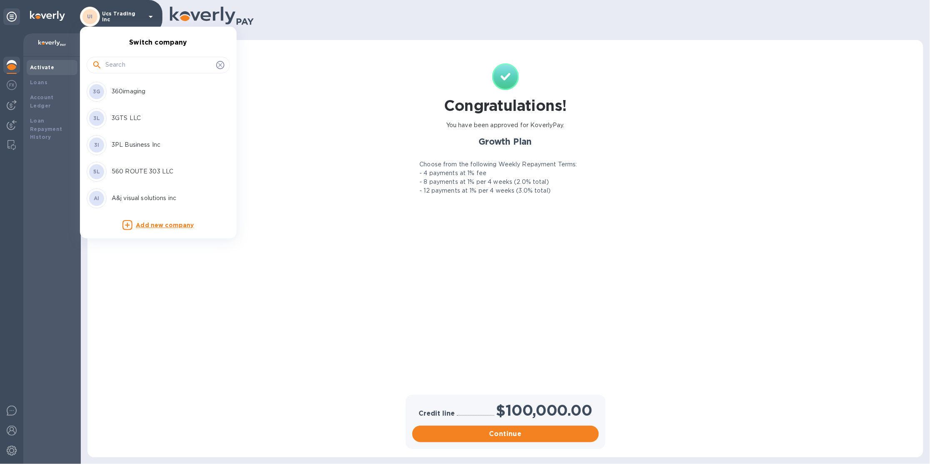
click at [164, 60] on input "text" at bounding box center [158, 65] width 107 height 12
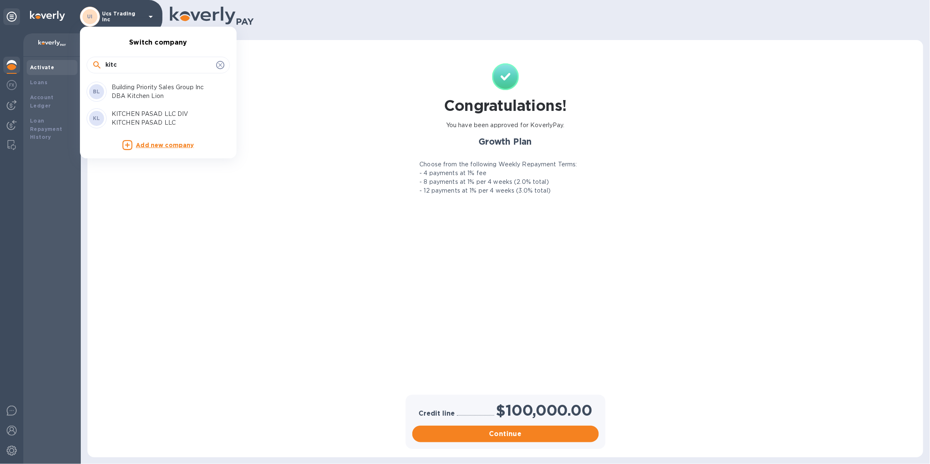
type input "kitc"
click at [122, 94] on p "Building Priority Sales Group Inc DBA Kitchen Lion" at bounding box center [164, 91] width 105 height 17
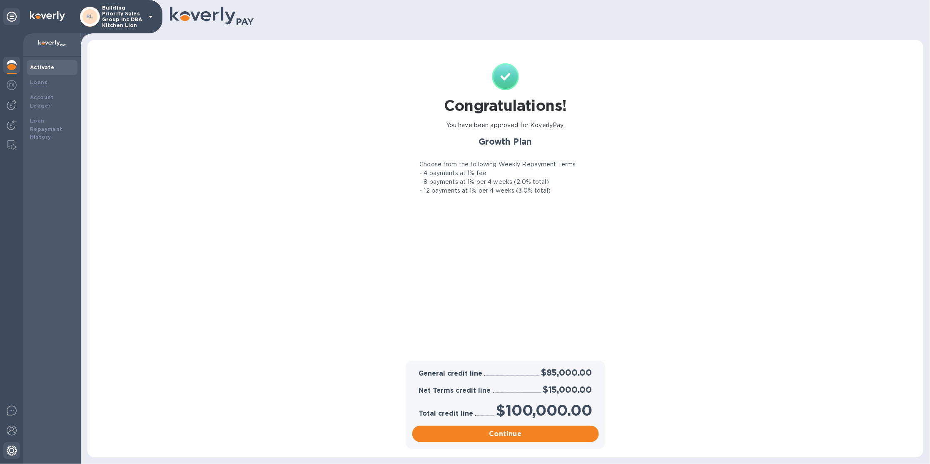
click at [11, 454] on img at bounding box center [12, 450] width 10 height 10
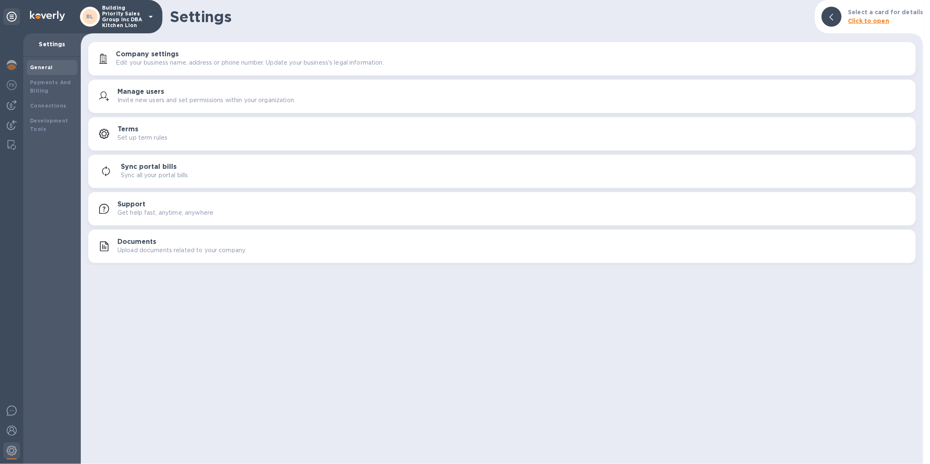
click at [180, 65] on p "Edit your business name, address or phone number. Update your business's legal …" at bounding box center [250, 62] width 268 height 9
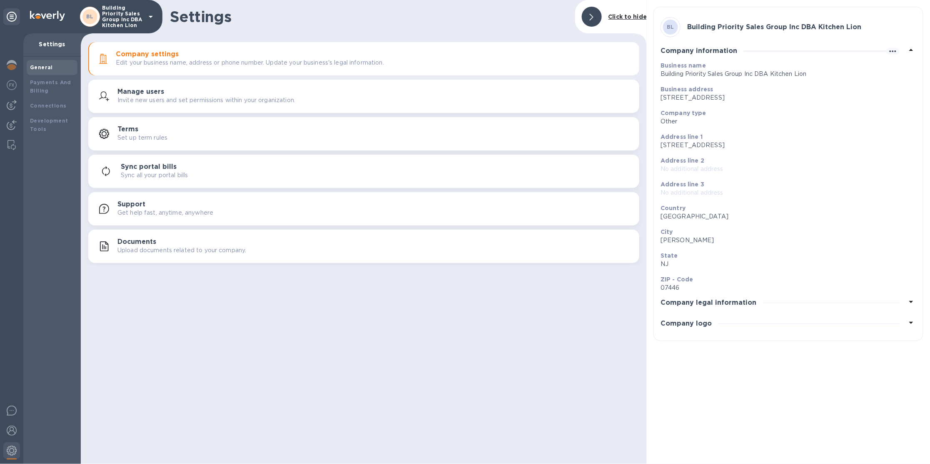
click at [149, 105] on div "Manage users Invite new users and set permissions within your organization." at bounding box center [363, 96] width 541 height 20
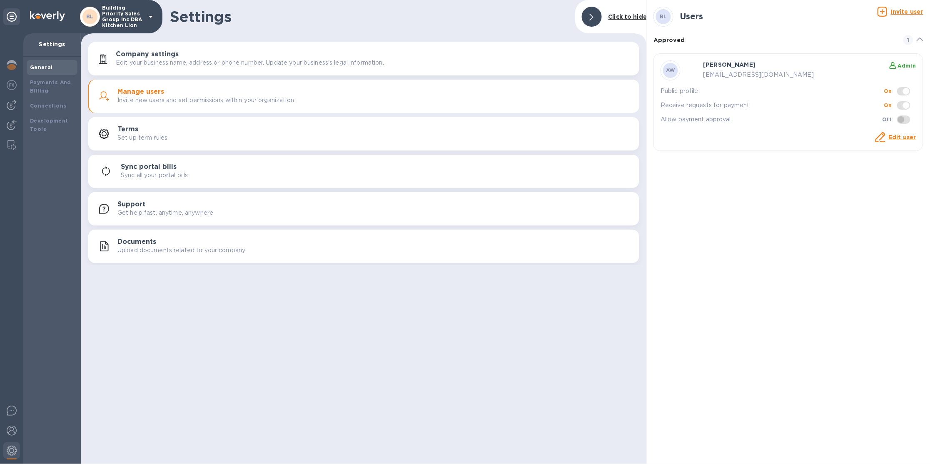
click at [899, 10] on u "Invite user" at bounding box center [907, 11] width 32 height 7
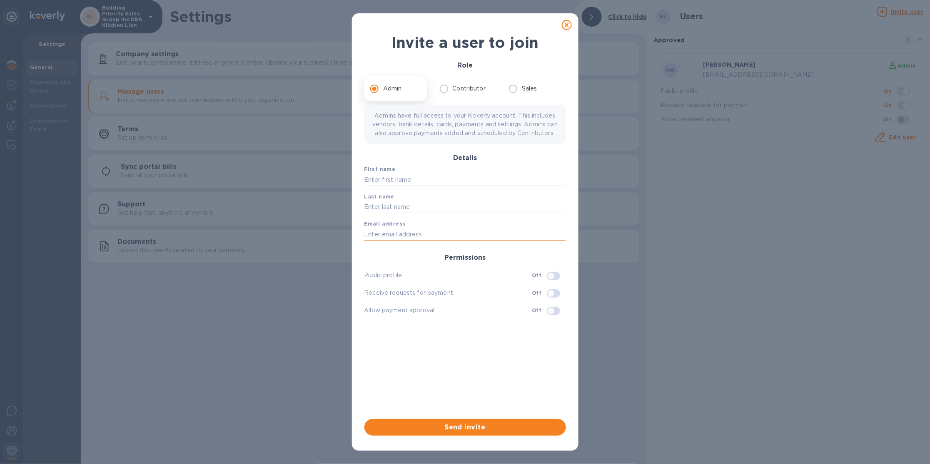
click at [408, 240] on input "text" at bounding box center [465, 234] width 202 height 12
type input "[EMAIL_ADDRESS][DOMAIN_NAME]"
click at [433, 186] on input "text" at bounding box center [465, 179] width 202 height 12
type input "[PERSON_NAME]"
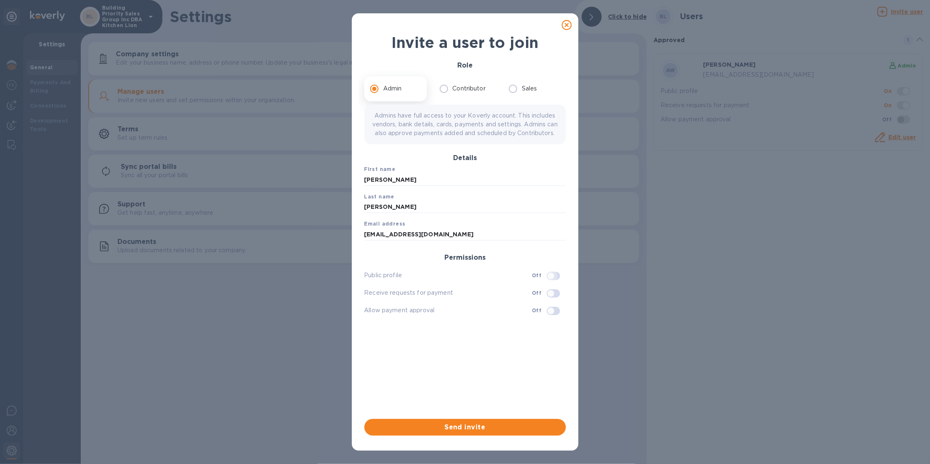
click at [556, 279] on input "checkbox" at bounding box center [551, 276] width 42 height 14
checkbox input "true"
click at [522, 423] on span "Send invite" at bounding box center [465, 427] width 188 height 10
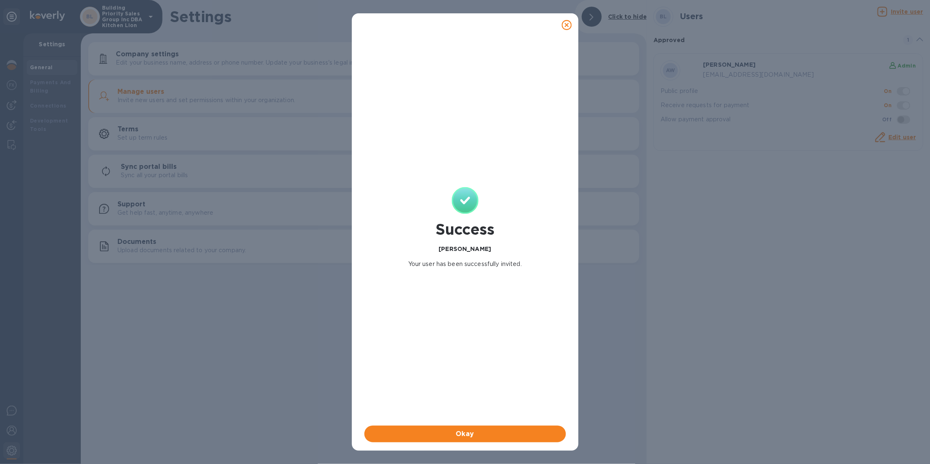
checkbox input "false"
click at [518, 435] on span "Okay" at bounding box center [465, 434] width 188 height 10
